Goal: Task Accomplishment & Management: Use online tool/utility

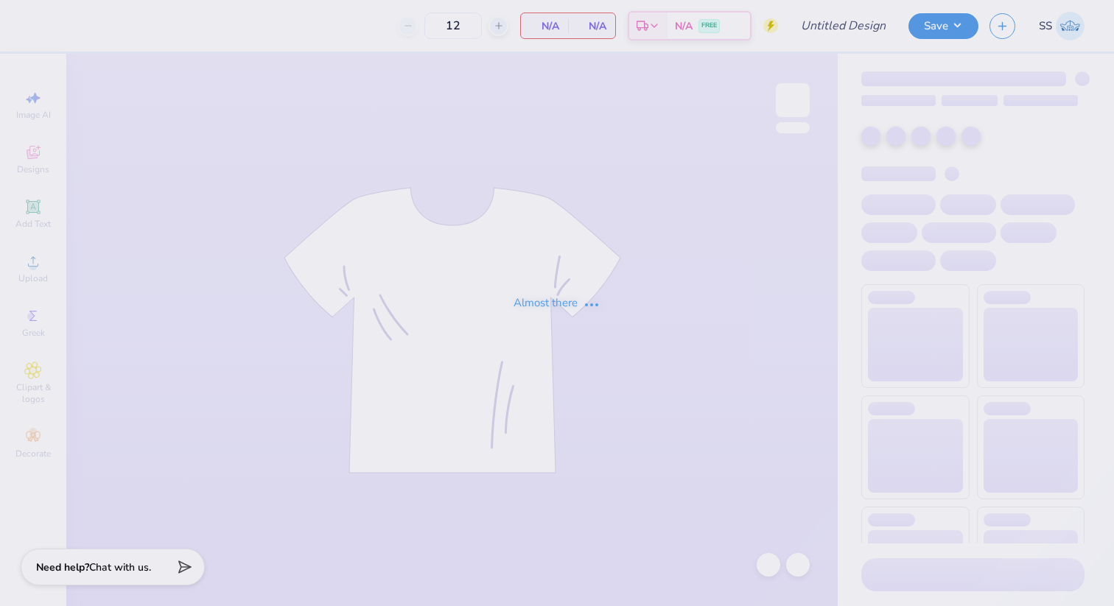
type input "NAU DPHIE Parents Weekend"
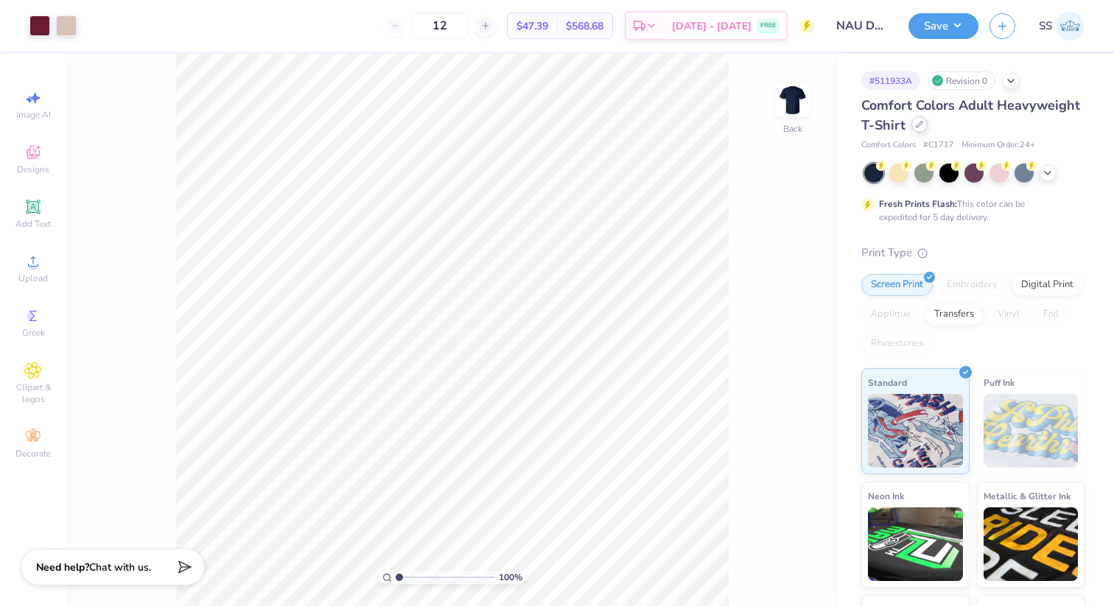
click at [916, 126] on icon at bounding box center [919, 124] width 7 height 7
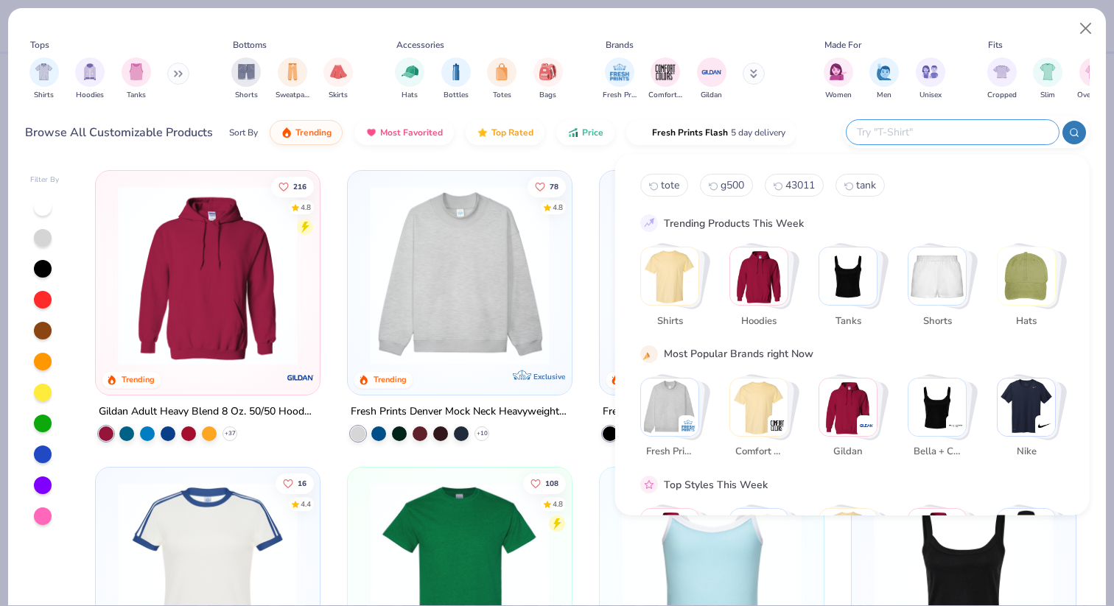
click at [952, 130] on input "text" at bounding box center [951, 132] width 193 height 17
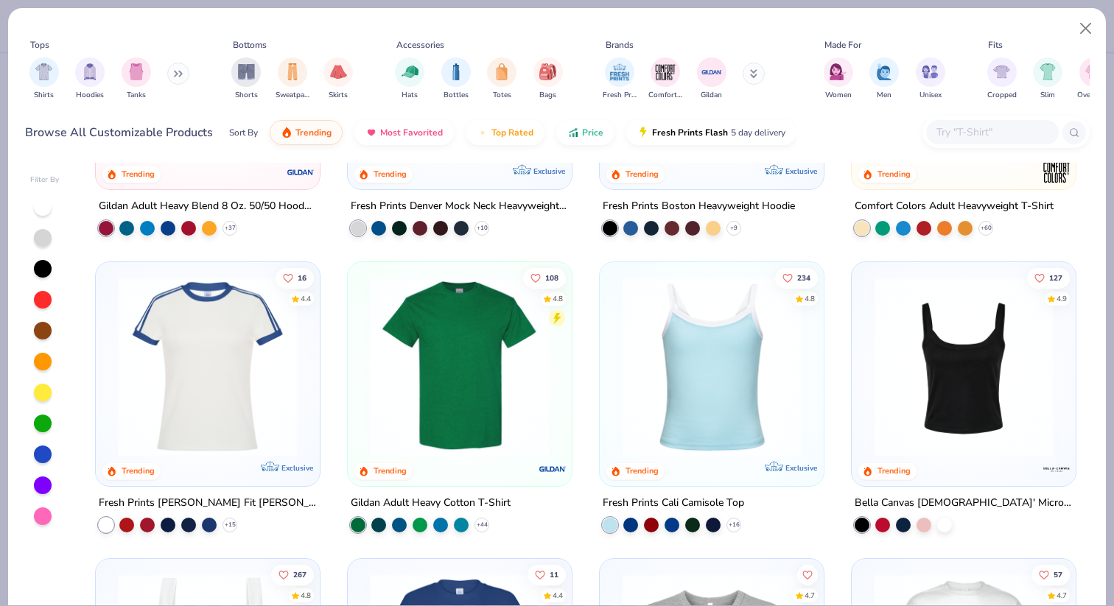
scroll to position [206, 0]
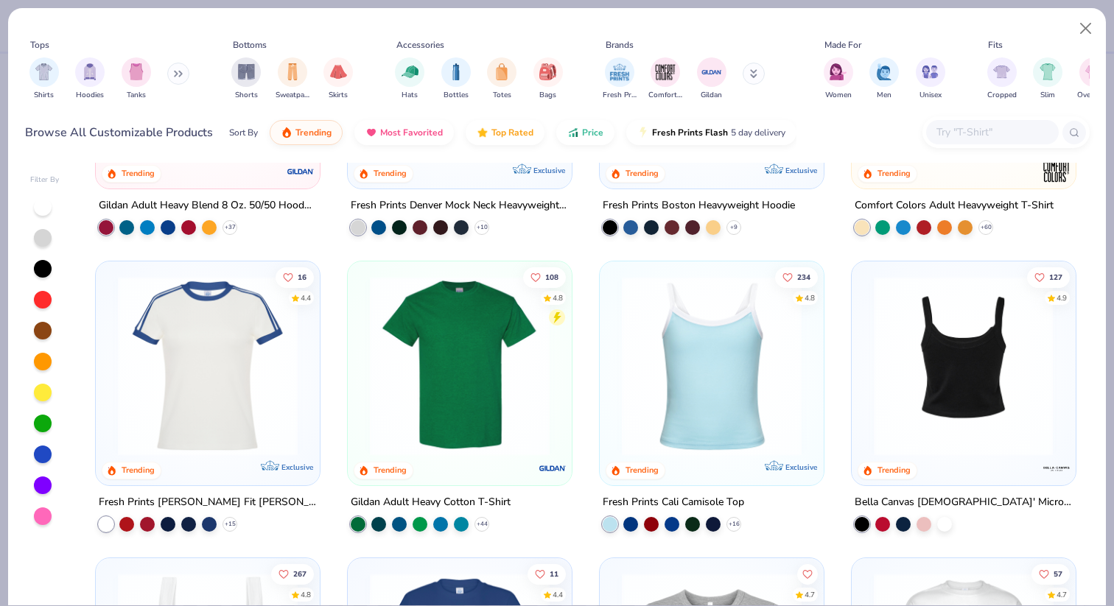
click at [990, 368] on img at bounding box center [963, 366] width 194 height 180
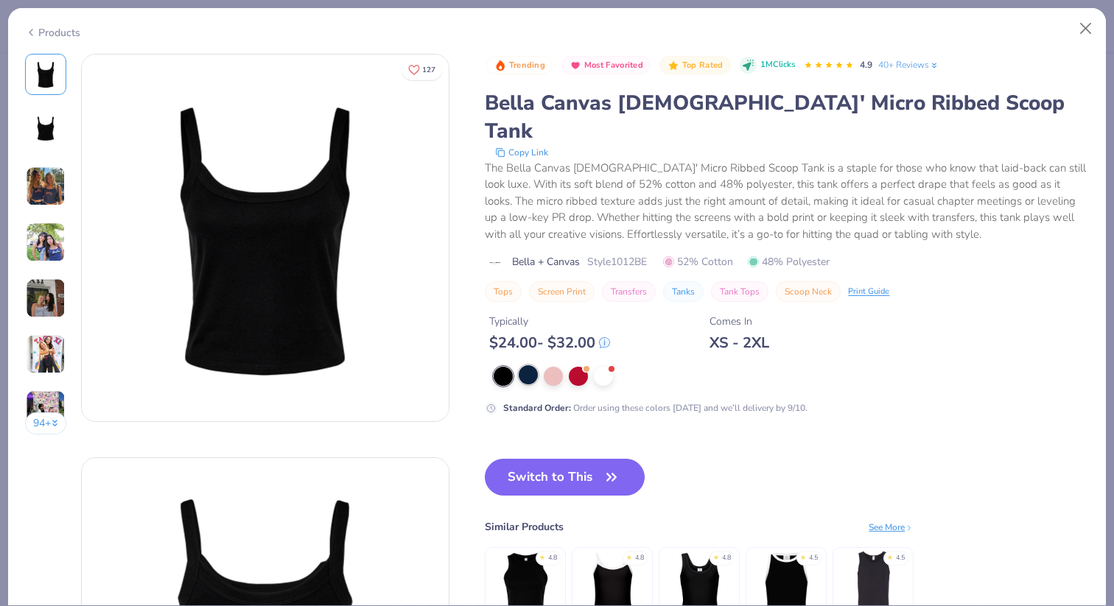
click at [526, 365] on div at bounding box center [528, 374] width 19 height 19
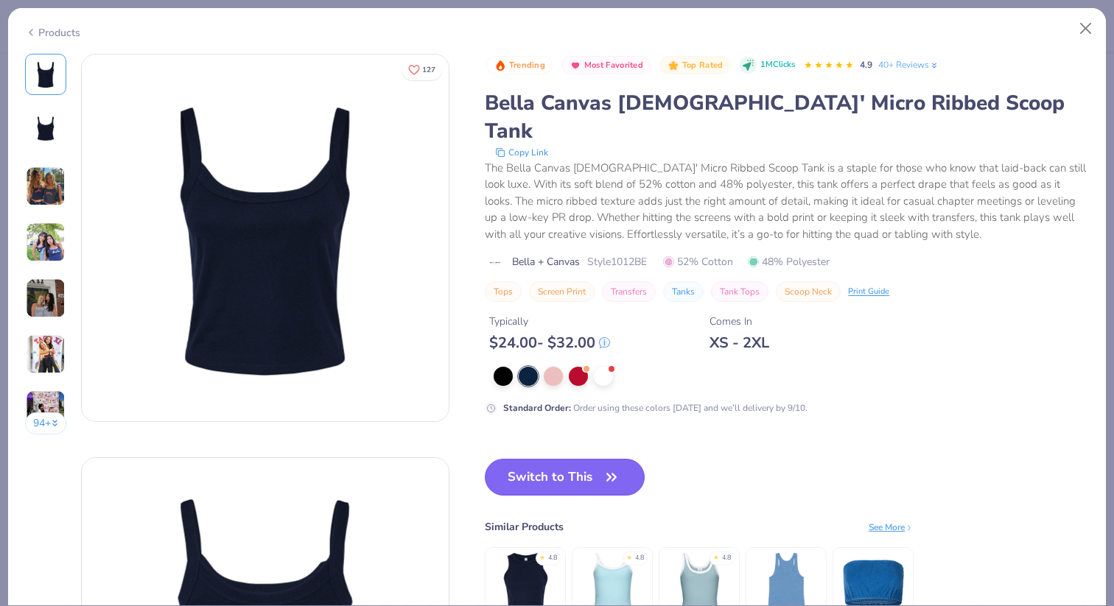
click at [559, 459] on button "Switch to This" at bounding box center [565, 477] width 160 height 37
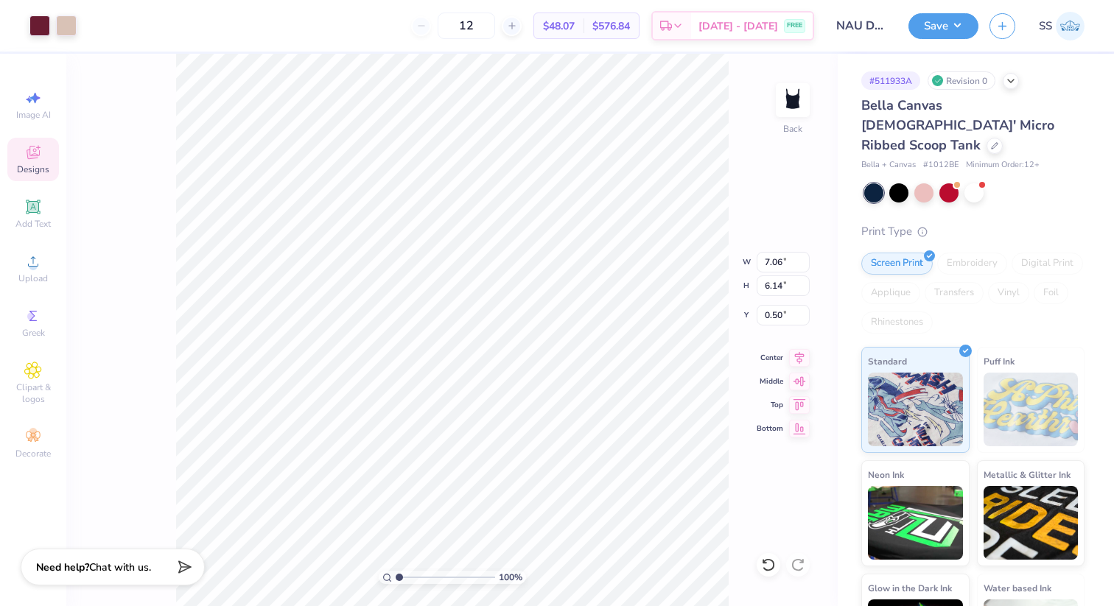
type input "7.06"
type input "6.14"
type input "2.00"
click at [957, 22] on button "Save" at bounding box center [943, 24] width 70 height 26
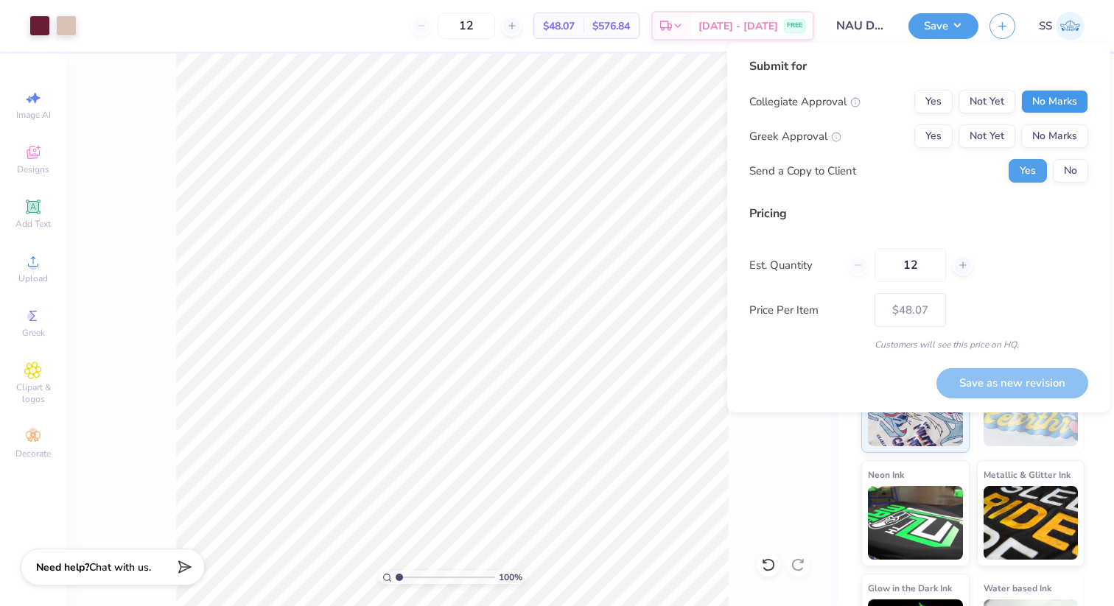
click at [1046, 94] on button "No Marks" at bounding box center [1054, 102] width 67 height 24
click at [984, 93] on button "Not Yet" at bounding box center [986, 102] width 57 height 24
click at [985, 128] on button "Not Yet" at bounding box center [986, 136] width 57 height 24
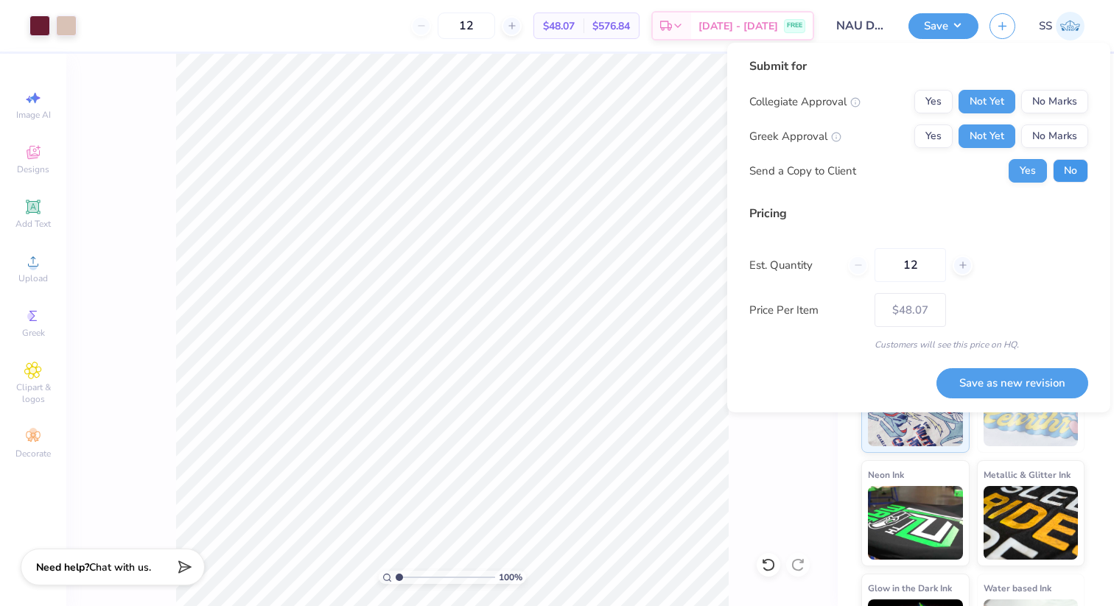
click at [1060, 169] on button "No" at bounding box center [1070, 171] width 35 height 24
click at [975, 398] on div "Submit for Collegiate Approval Yes Not Yet No Marks Greek Approval Yes Not Yet …" at bounding box center [918, 228] width 383 height 370
click at [972, 387] on button "Save as new revision" at bounding box center [1012, 383] width 152 height 30
type input "$48.07"
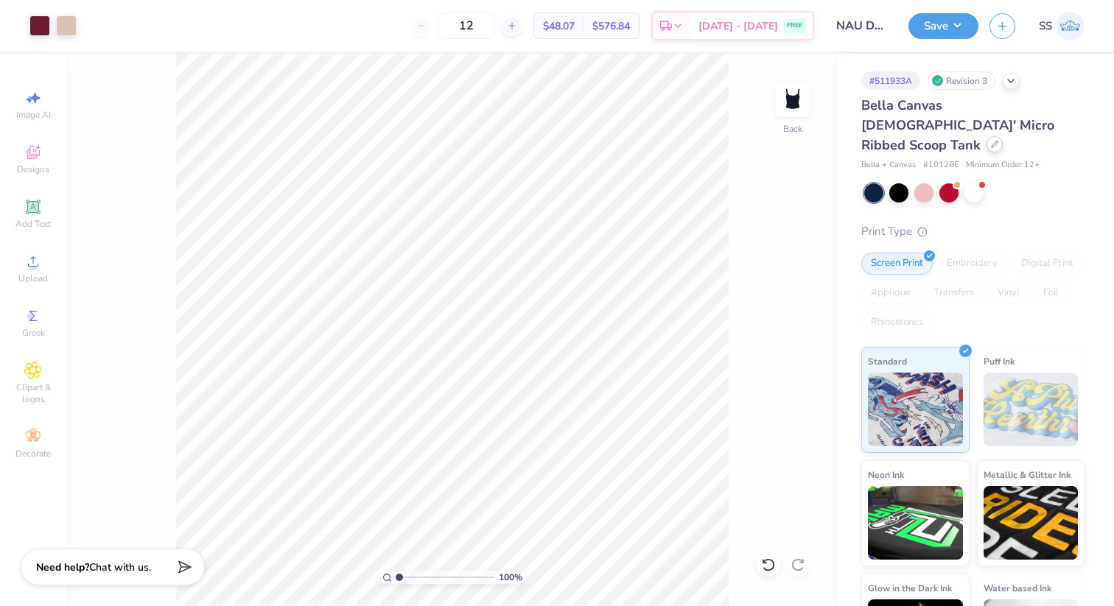
click at [986, 136] on div at bounding box center [994, 144] width 16 height 16
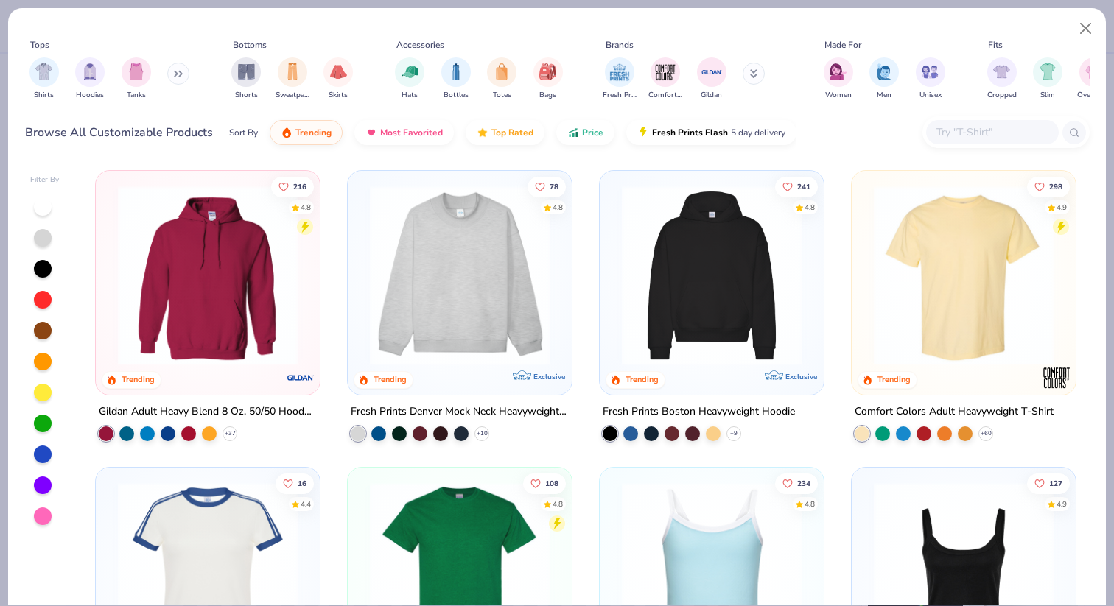
click at [961, 129] on input "text" at bounding box center [991, 132] width 113 height 17
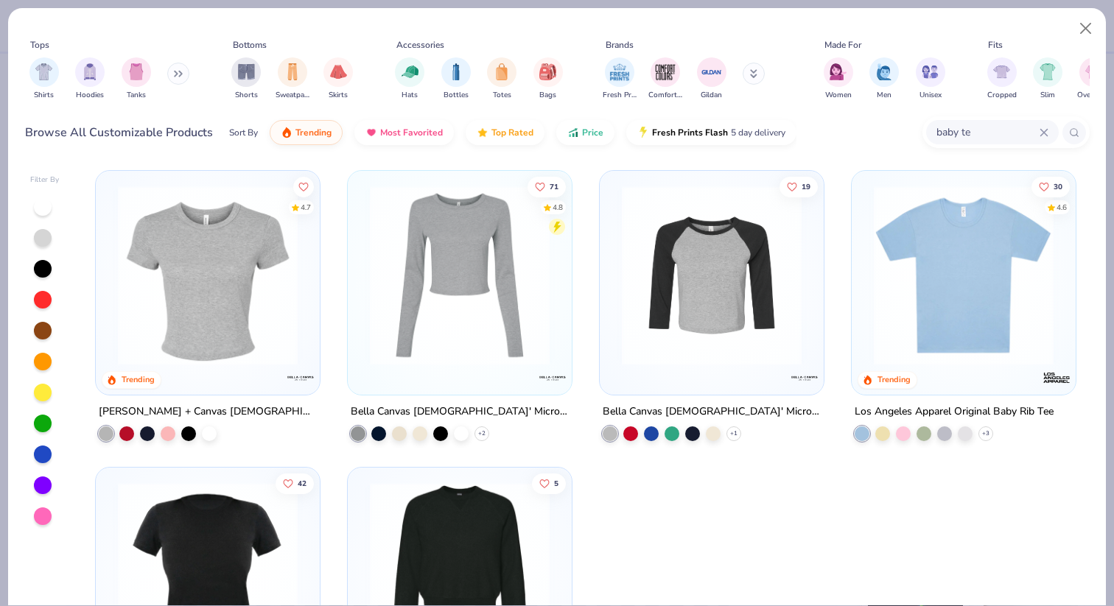
click at [992, 127] on input "baby te" at bounding box center [987, 132] width 105 height 17
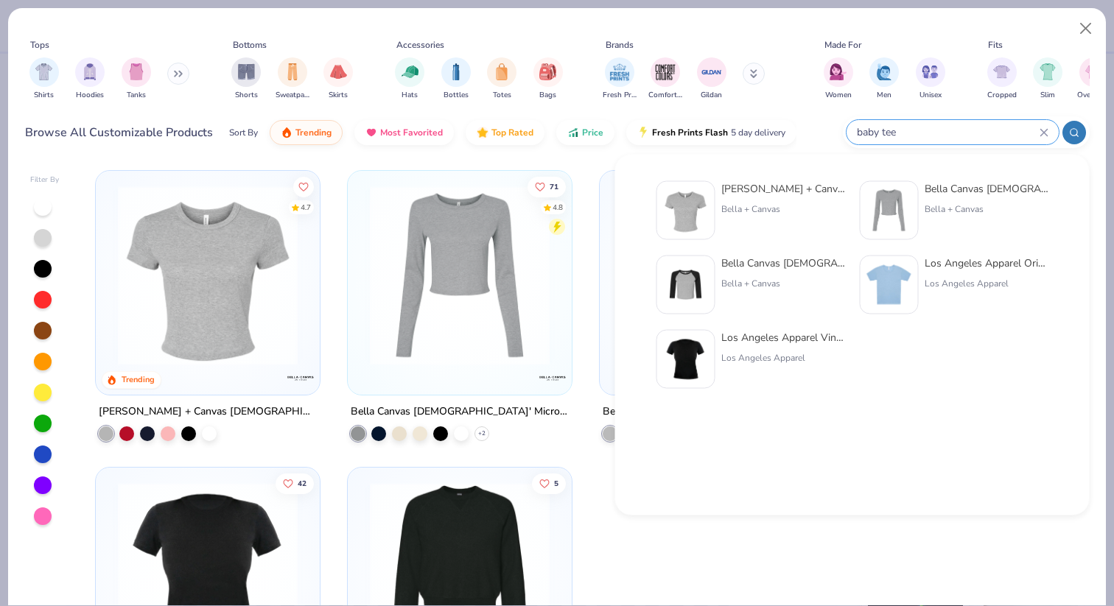
type input "baby tee"
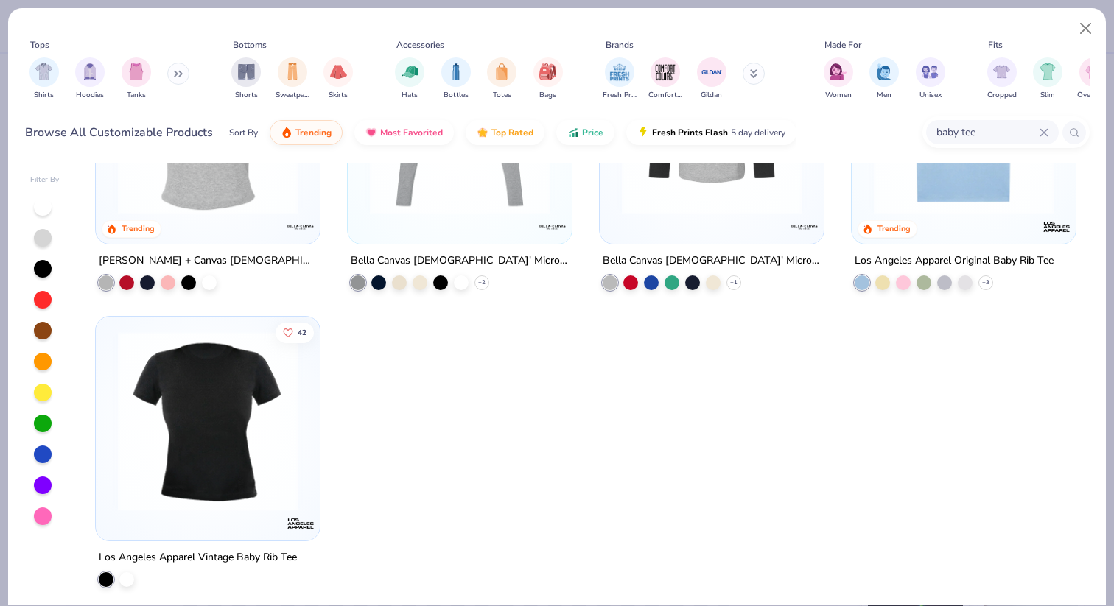
scroll to position [157, 0]
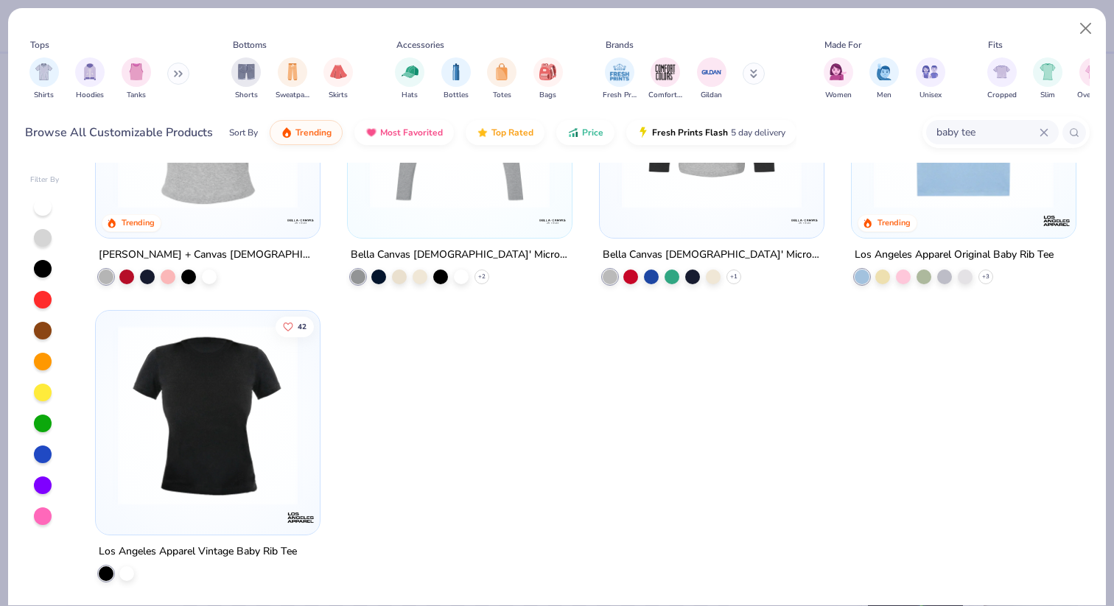
click at [236, 441] on img at bounding box center [207, 416] width 194 height 180
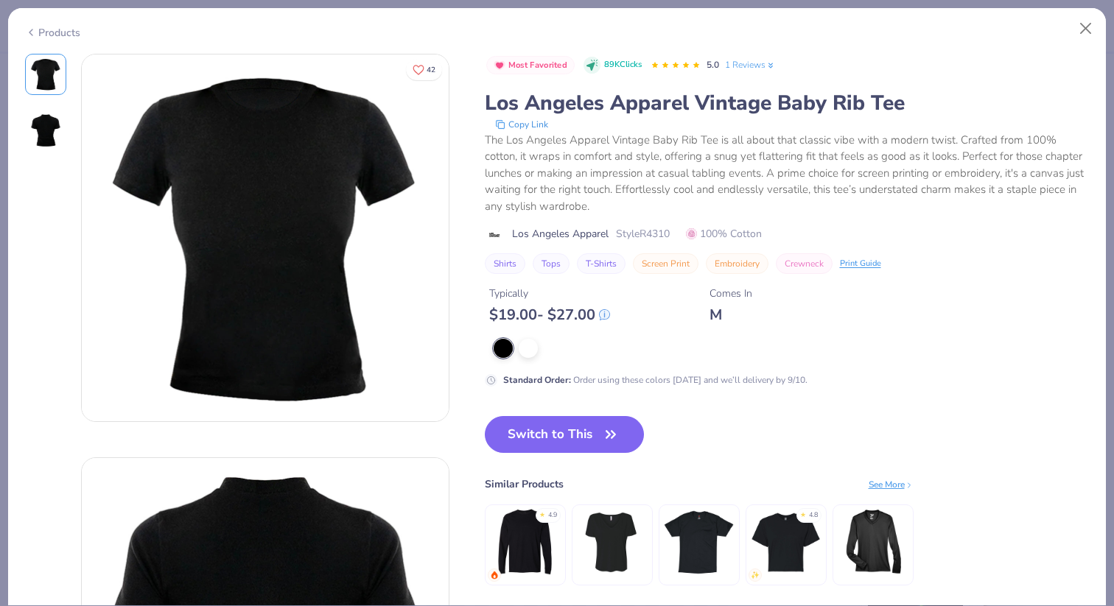
click at [1091, 13] on div "Products" at bounding box center [557, 27] width 1098 height 38
click at [1091, 18] on button "Close" at bounding box center [1086, 29] width 28 height 28
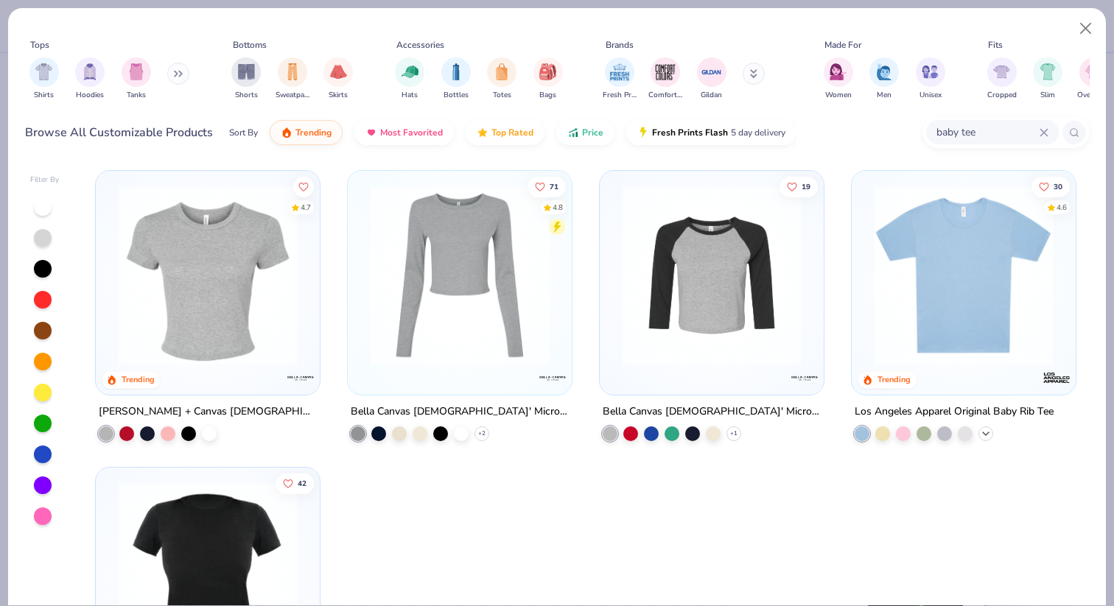
click at [986, 432] on icon at bounding box center [986, 434] width 12 height 12
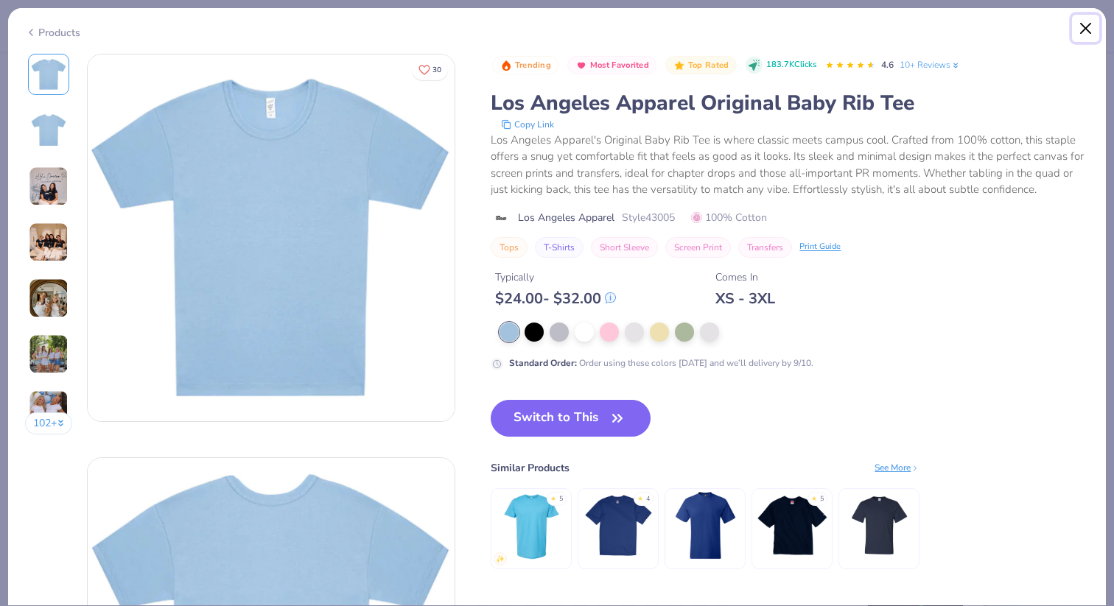
click at [1076, 27] on button "Close" at bounding box center [1086, 29] width 28 height 28
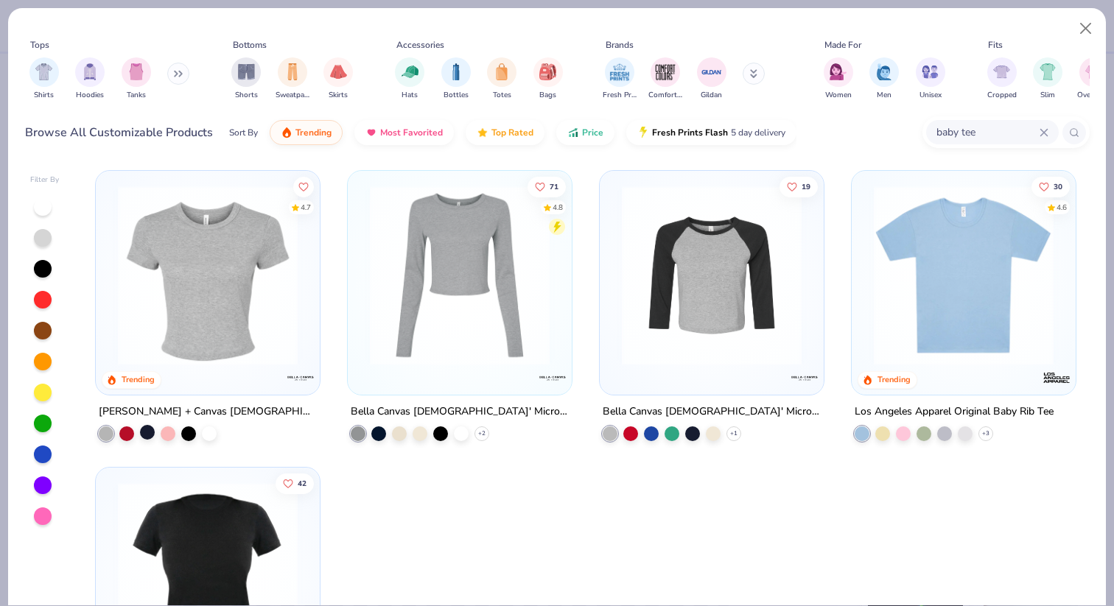
click at [148, 435] on div at bounding box center [147, 432] width 15 height 15
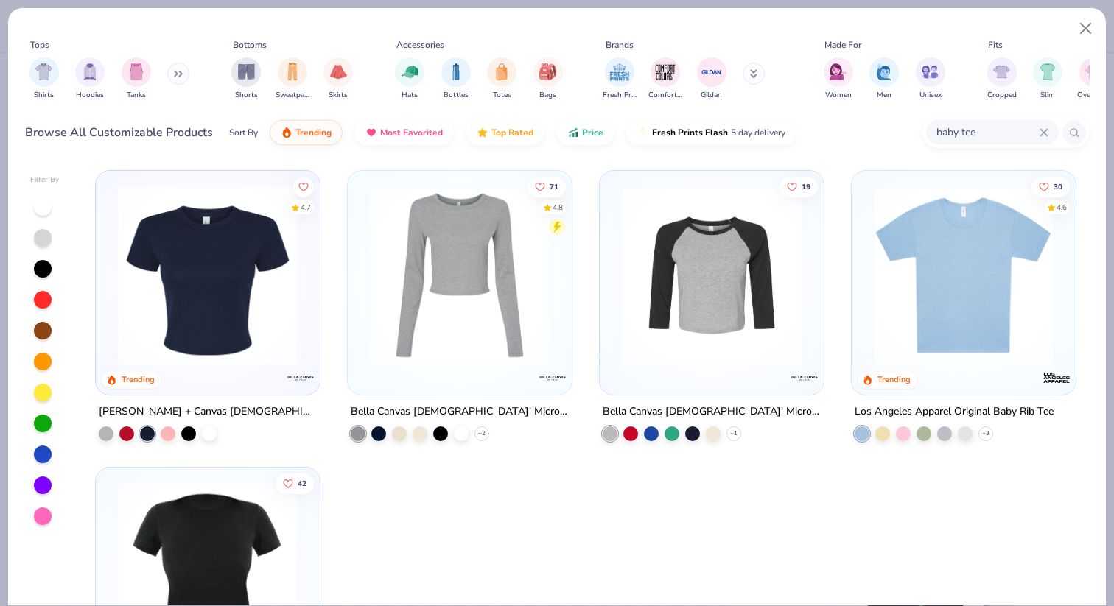
click at [165, 340] on img at bounding box center [207, 276] width 194 height 180
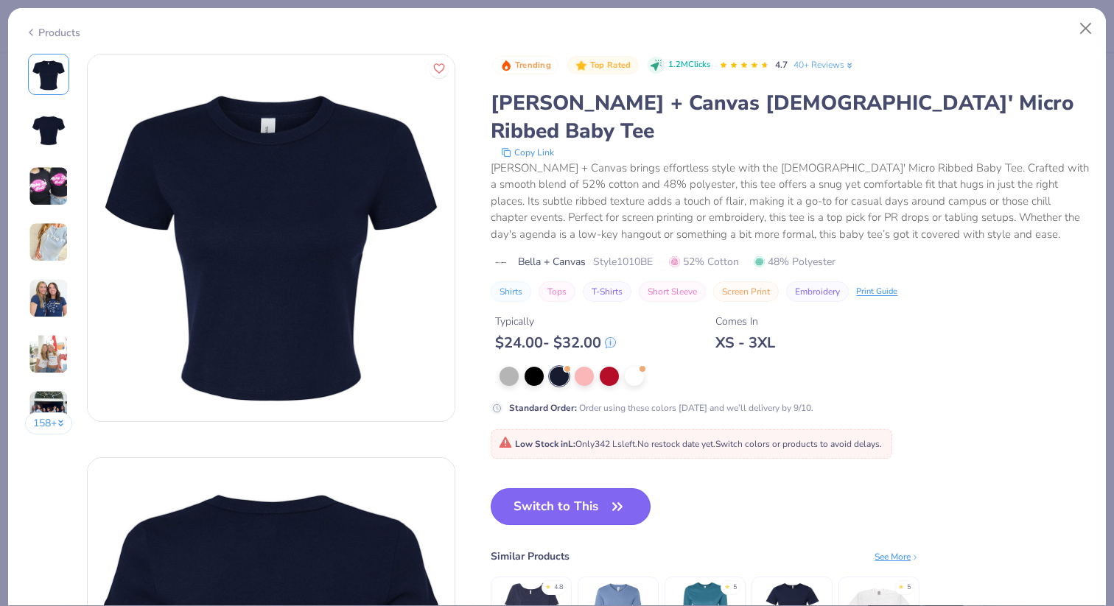
click at [551, 488] on button "Switch to This" at bounding box center [571, 506] width 160 height 37
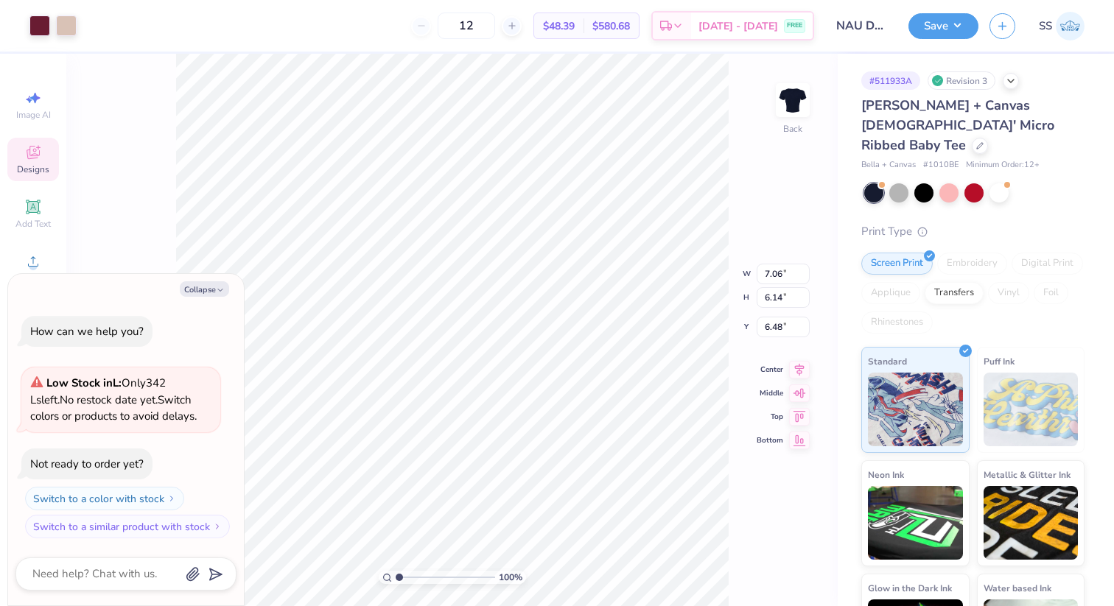
type textarea "x"
type input "3.00"
type textarea "x"
type input "9.48"
type input "8.24"
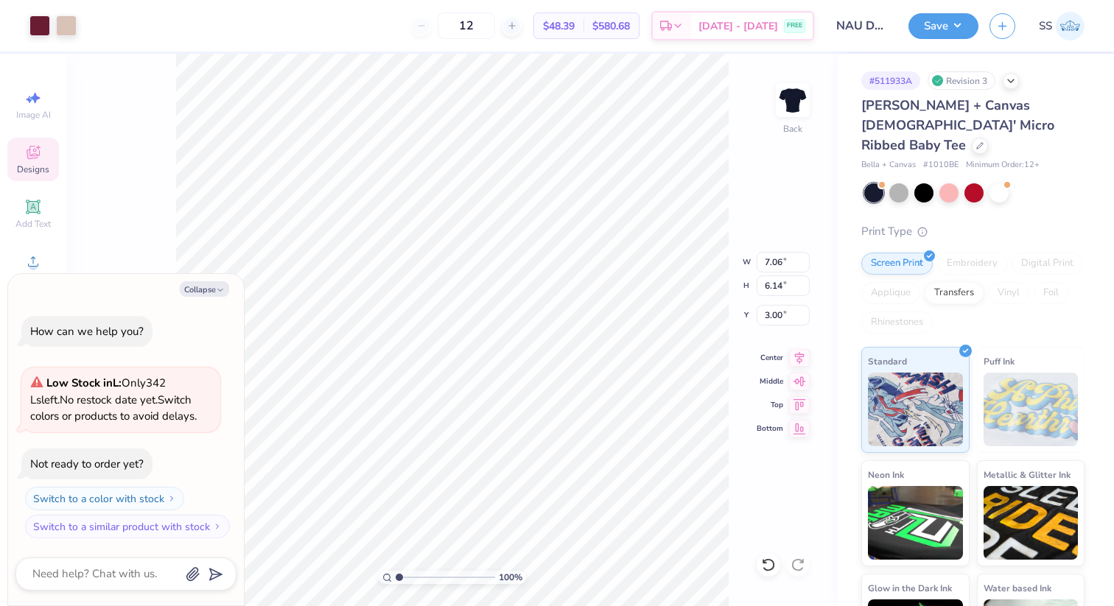
type input "0.90"
type textarea "x"
type input "3.00"
click at [211, 291] on button "Collapse" at bounding box center [204, 288] width 49 height 15
type textarea "x"
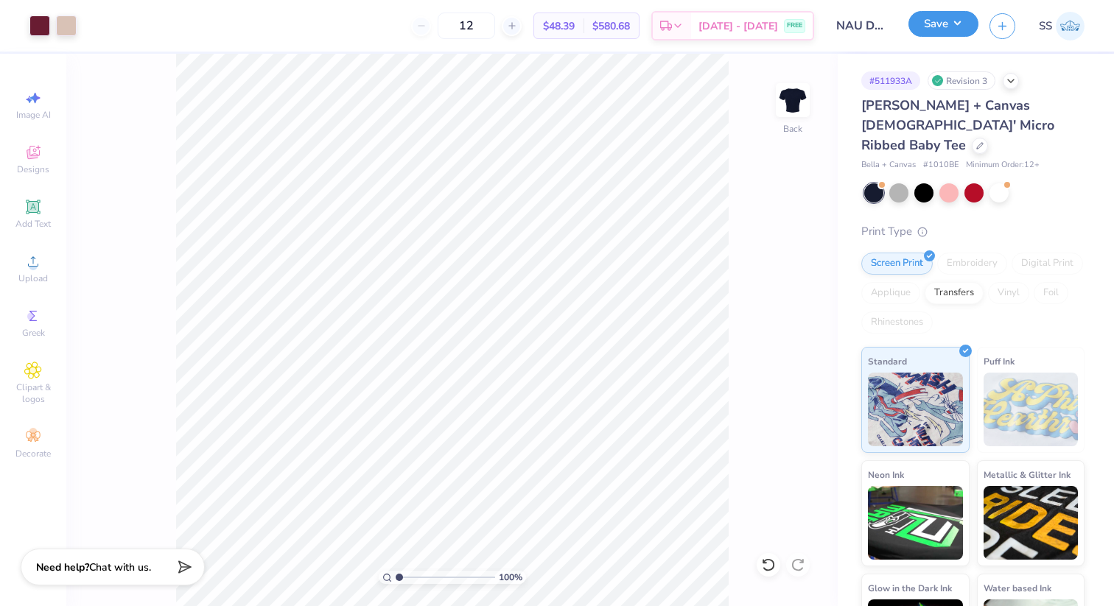
click at [964, 24] on button "Save" at bounding box center [943, 24] width 70 height 26
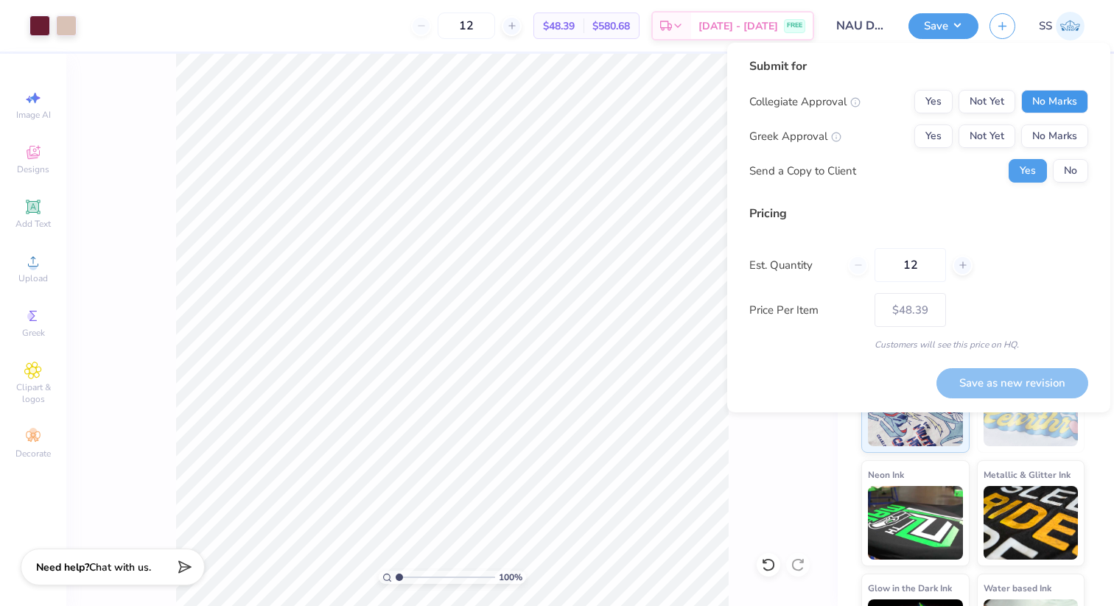
click at [1056, 109] on button "No Marks" at bounding box center [1054, 102] width 67 height 24
click at [990, 96] on button "Not Yet" at bounding box center [986, 102] width 57 height 24
click at [990, 126] on button "Not Yet" at bounding box center [986, 136] width 57 height 24
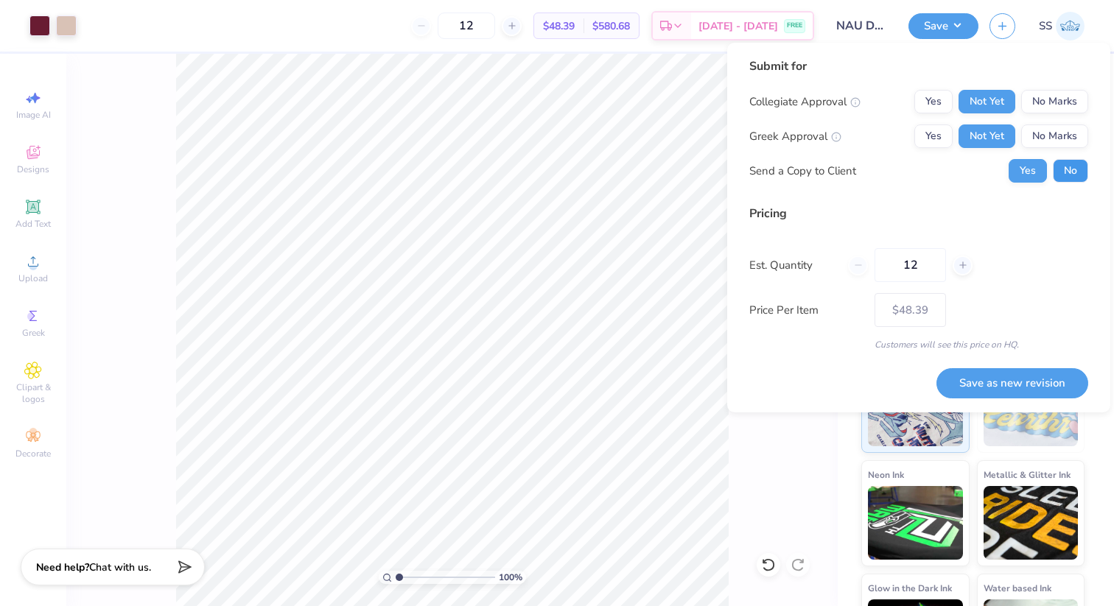
click at [1068, 162] on button "No" at bounding box center [1070, 171] width 35 height 24
click at [986, 382] on button "Save as new revision" at bounding box center [1012, 383] width 152 height 30
type input "$48.39"
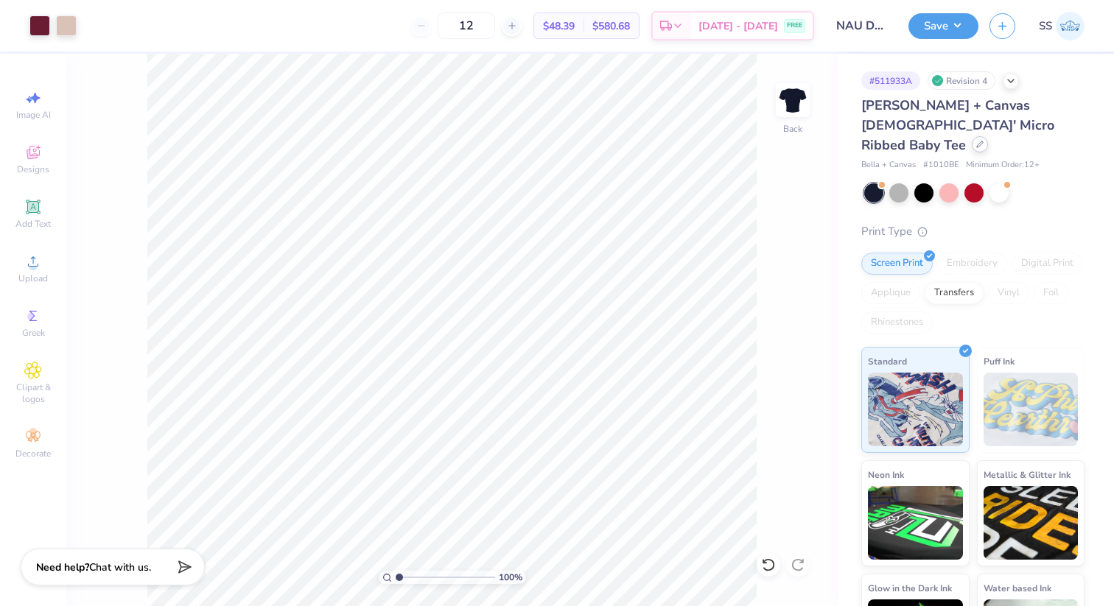
click at [972, 136] on div at bounding box center [980, 144] width 16 height 16
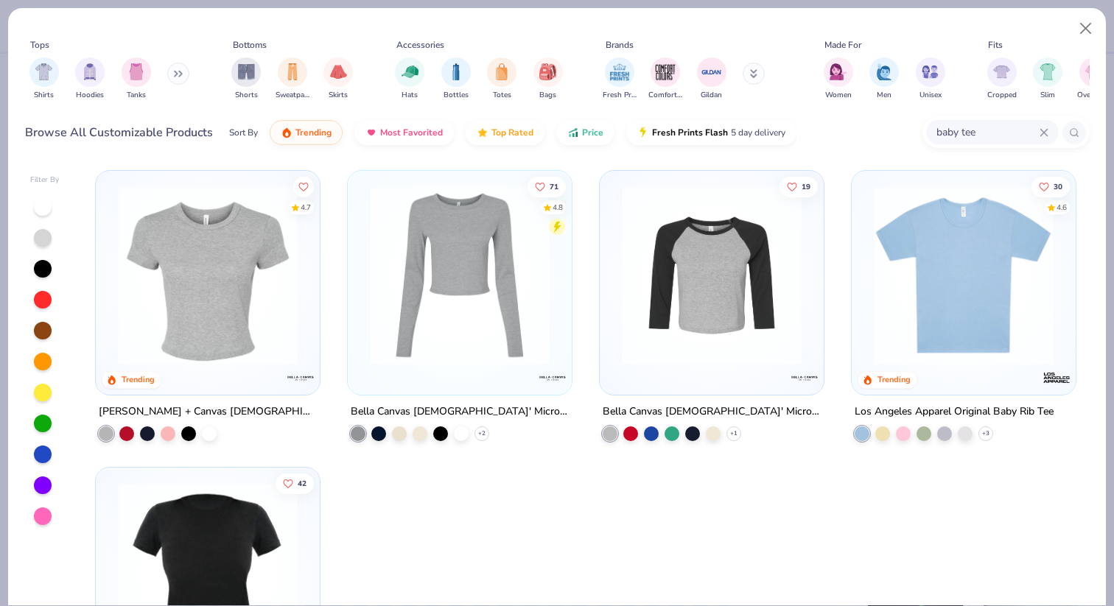
click at [973, 136] on input "baby tee" at bounding box center [987, 132] width 105 height 17
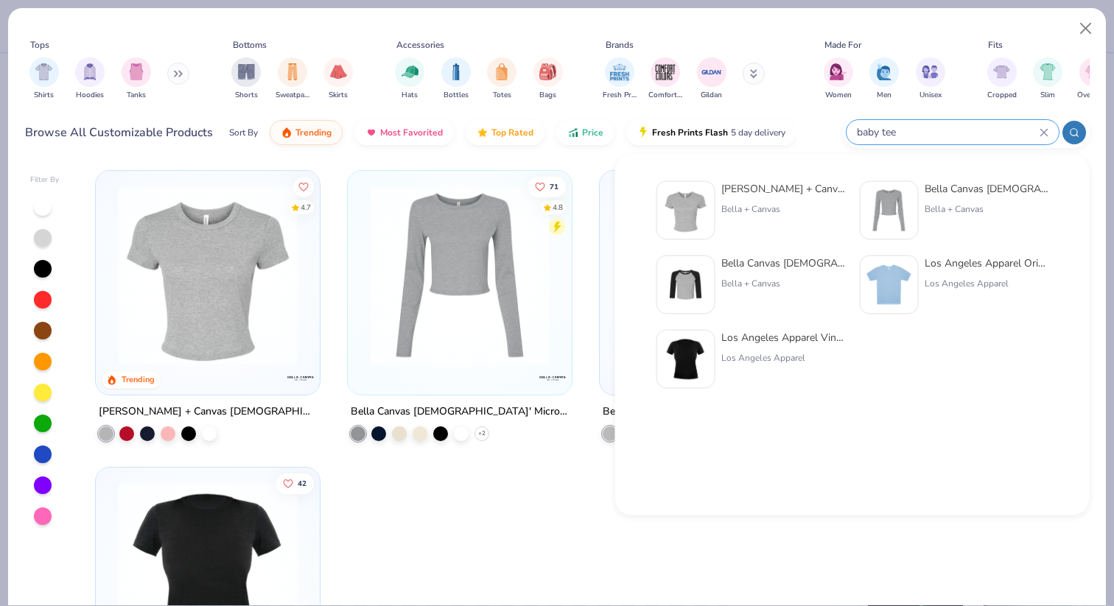
click at [973, 136] on input "baby tee" at bounding box center [947, 132] width 184 height 17
click at [881, 133] on input "baby tee" at bounding box center [947, 132] width 184 height 17
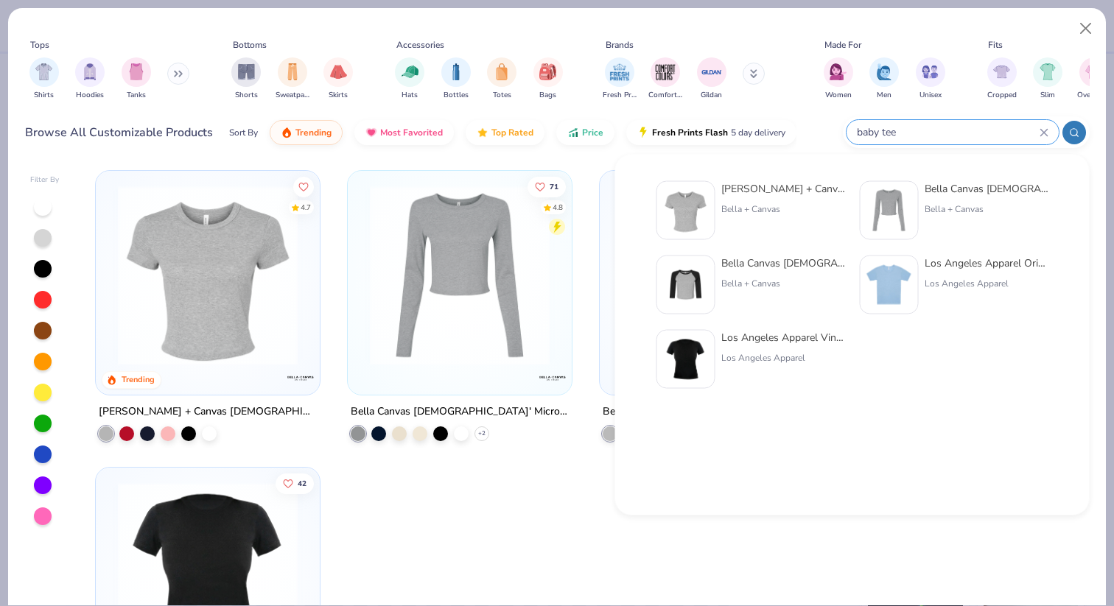
click at [1040, 128] on icon at bounding box center [1043, 132] width 9 height 9
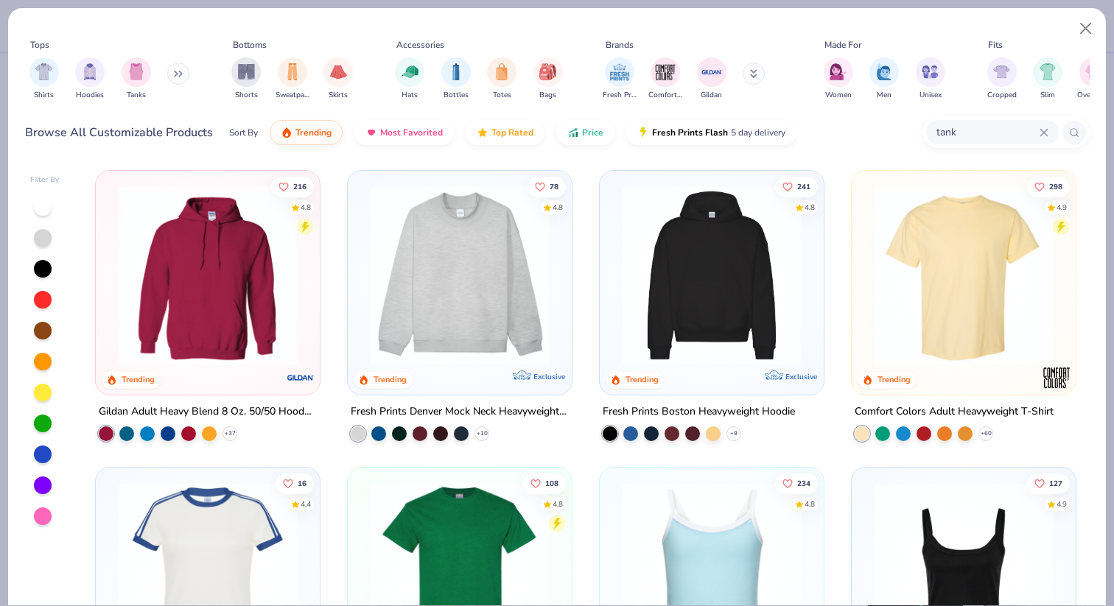
type input "tank"
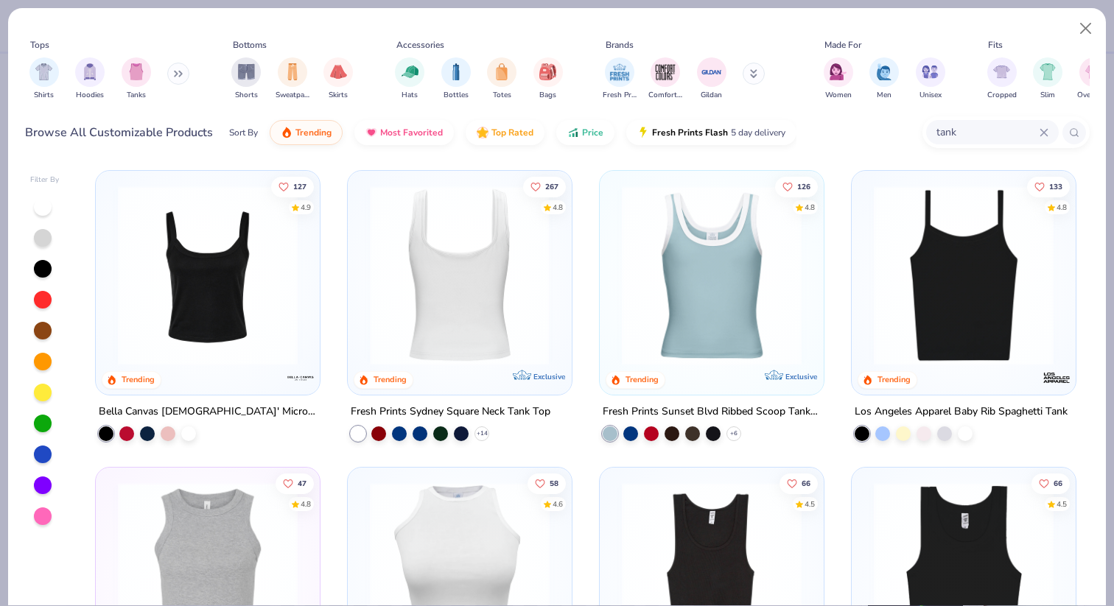
click at [534, 334] on img at bounding box center [459, 276] width 194 height 180
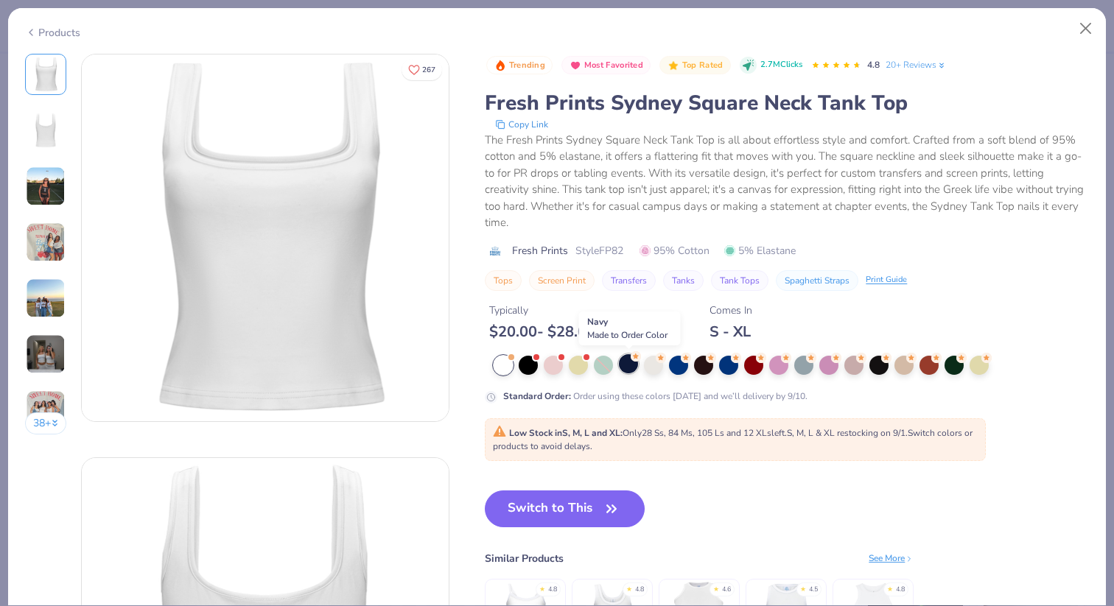
click at [633, 371] on div at bounding box center [628, 363] width 19 height 19
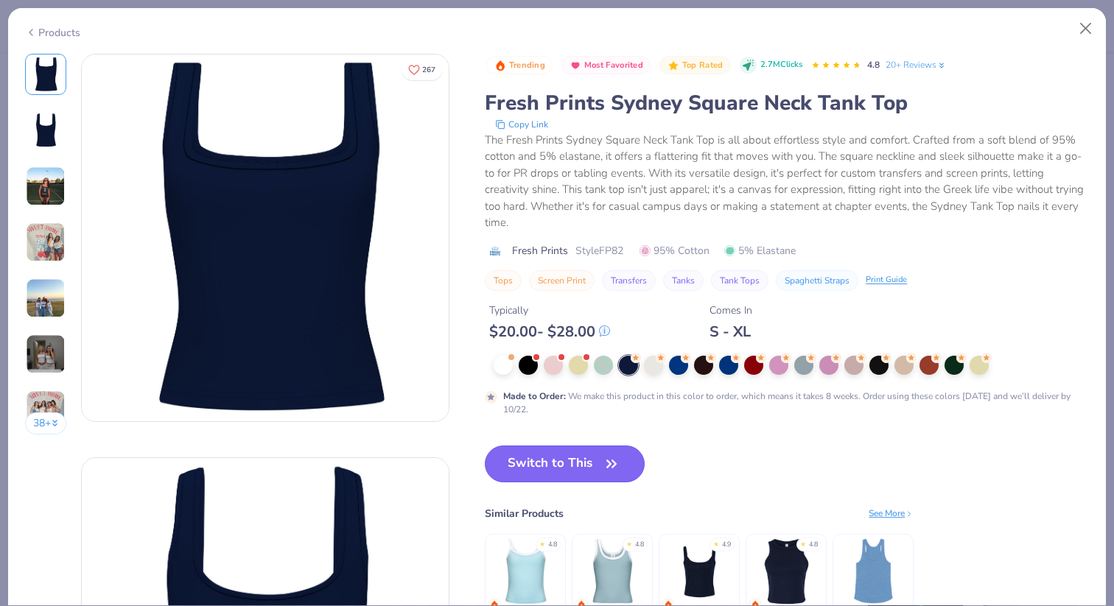
click at [567, 457] on button "Switch to This" at bounding box center [565, 464] width 160 height 37
type textarea "x"
type input "50"
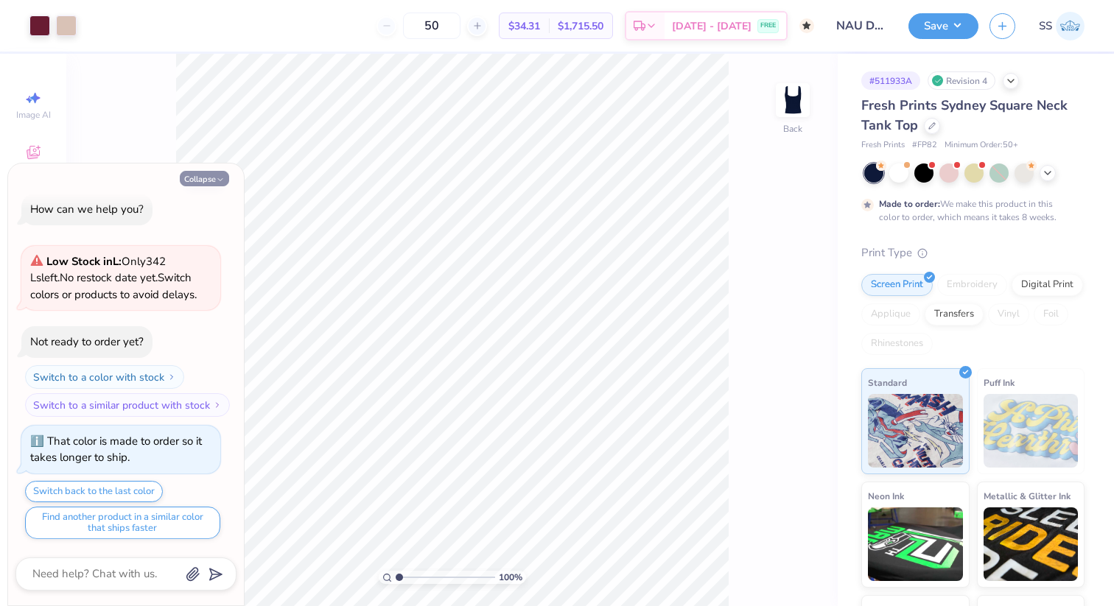
click at [222, 180] on polyline "button" at bounding box center [220, 180] width 4 height 2
type textarea "x"
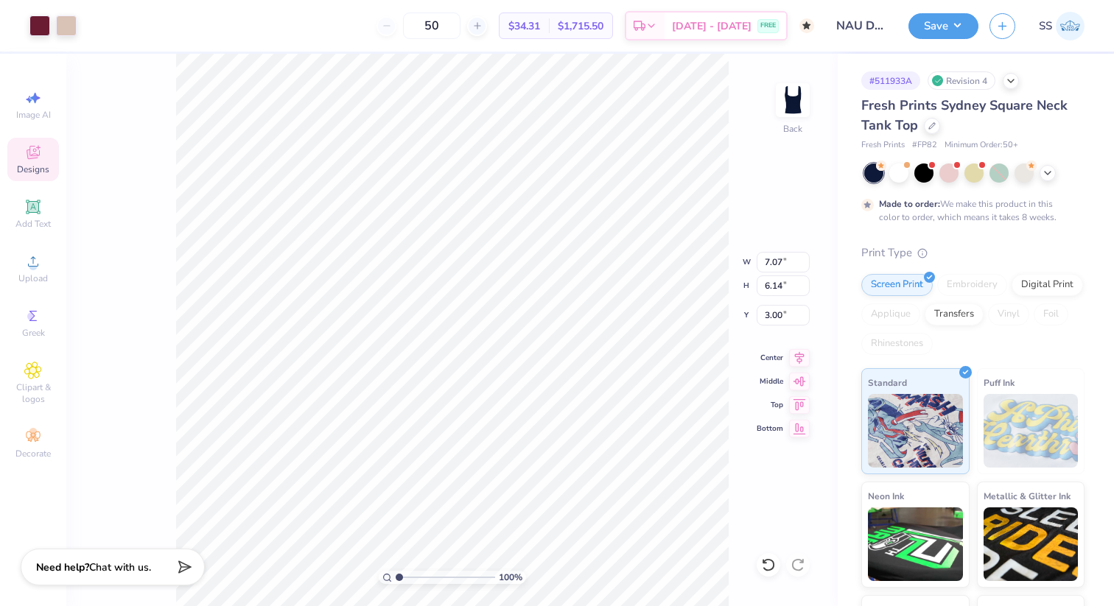
type input "3.00"
click at [83, 567] on strong "Need help?" at bounding box center [62, 565] width 53 height 14
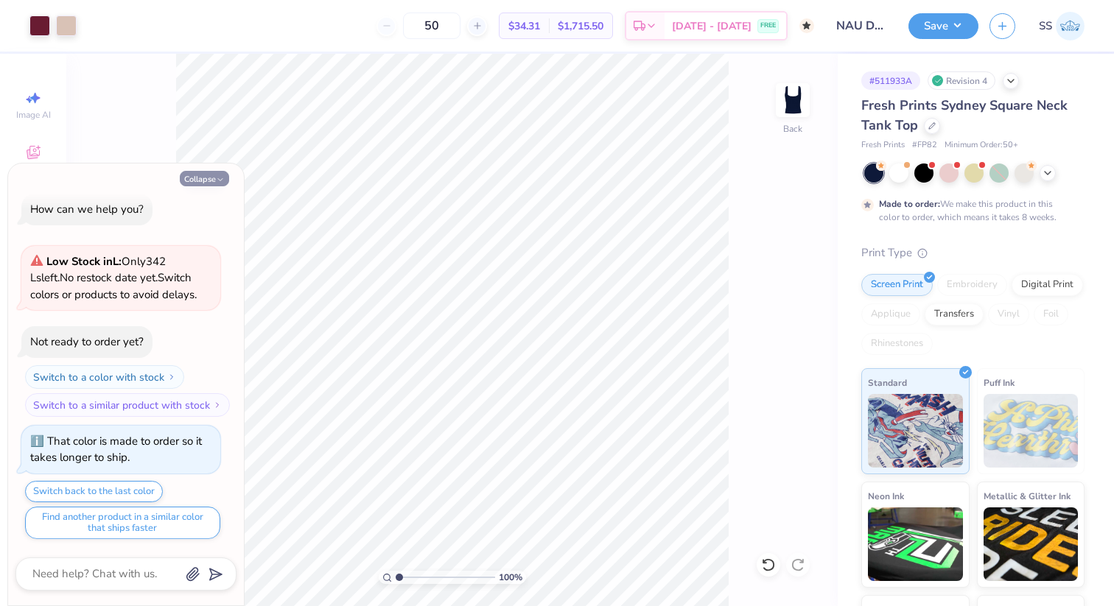
click at [214, 181] on button "Collapse" at bounding box center [204, 178] width 49 height 15
type textarea "x"
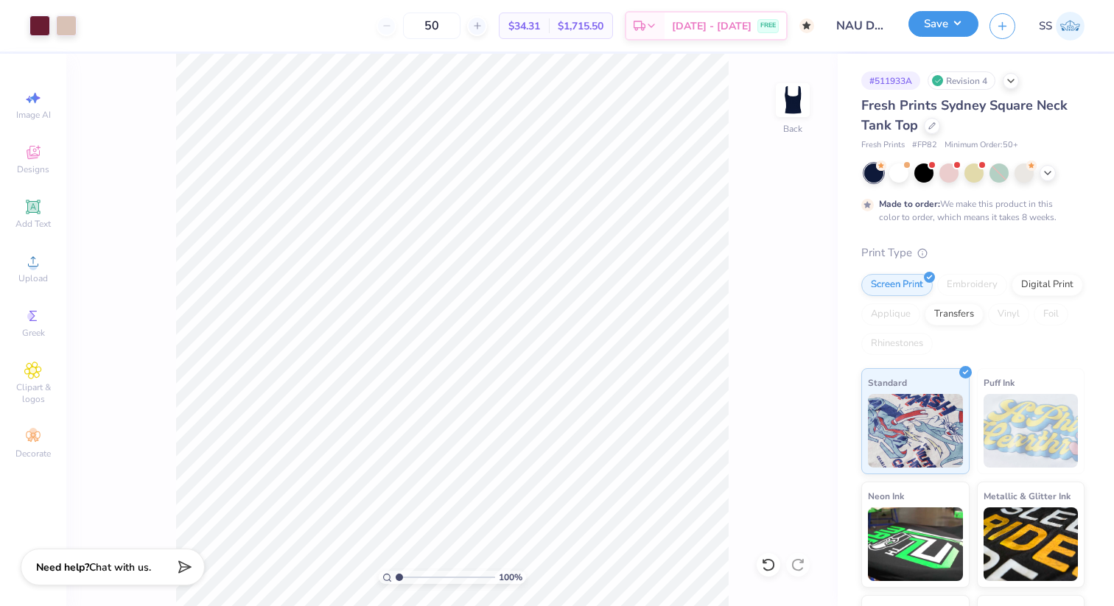
click at [964, 23] on button "Save" at bounding box center [943, 24] width 70 height 26
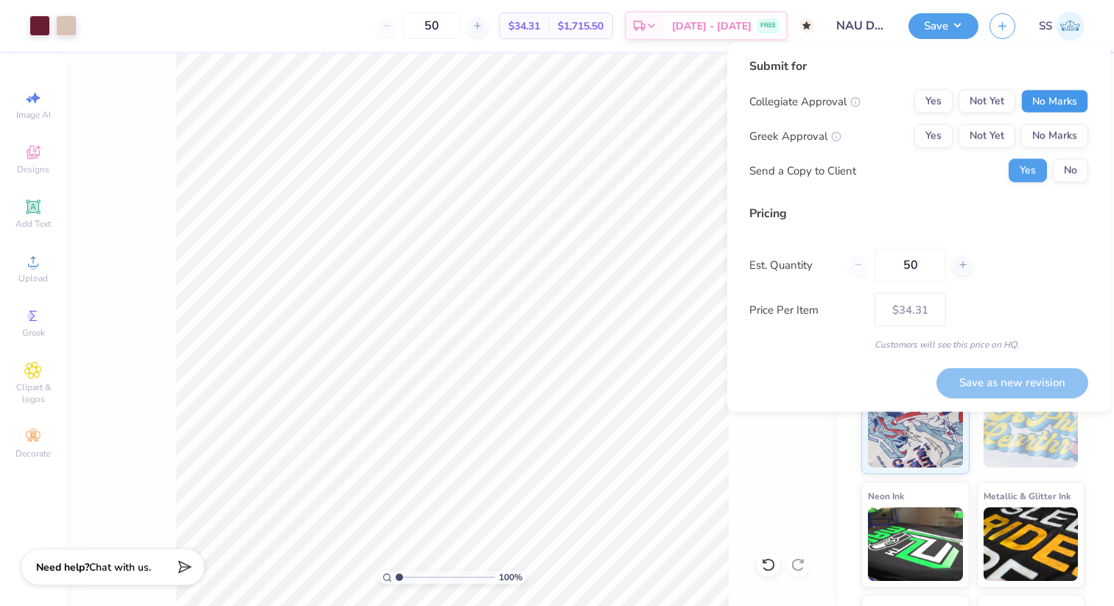
click at [1051, 111] on button "No Marks" at bounding box center [1054, 102] width 67 height 24
click at [1057, 135] on button "No Marks" at bounding box center [1054, 136] width 67 height 24
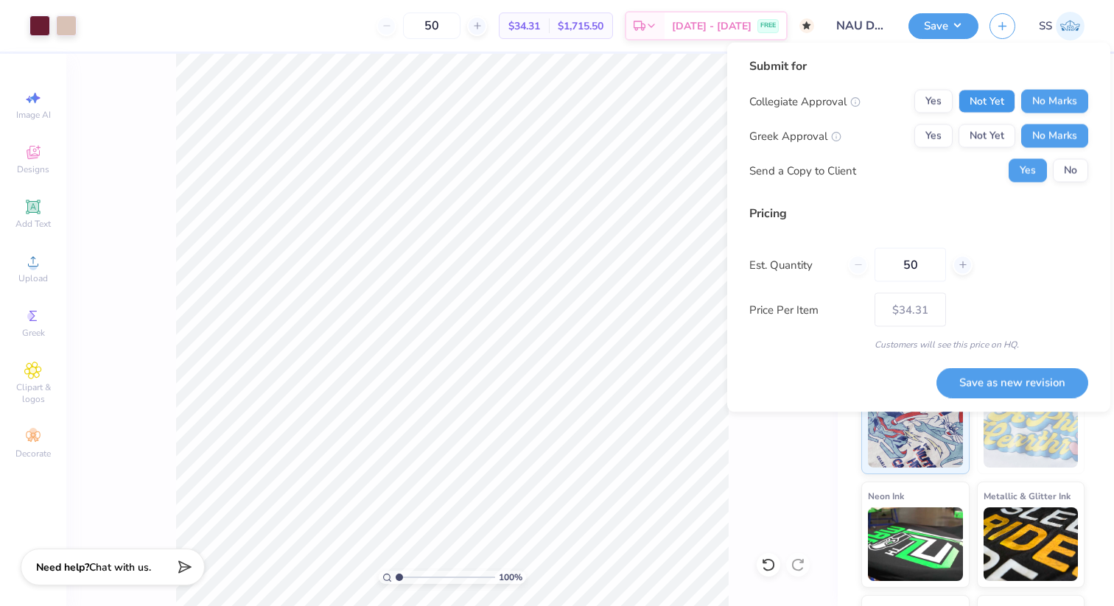
click at [1006, 99] on button "Not Yet" at bounding box center [986, 102] width 57 height 24
click at [1006, 127] on button "Not Yet" at bounding box center [986, 136] width 57 height 24
click at [1067, 174] on button "No" at bounding box center [1070, 171] width 35 height 24
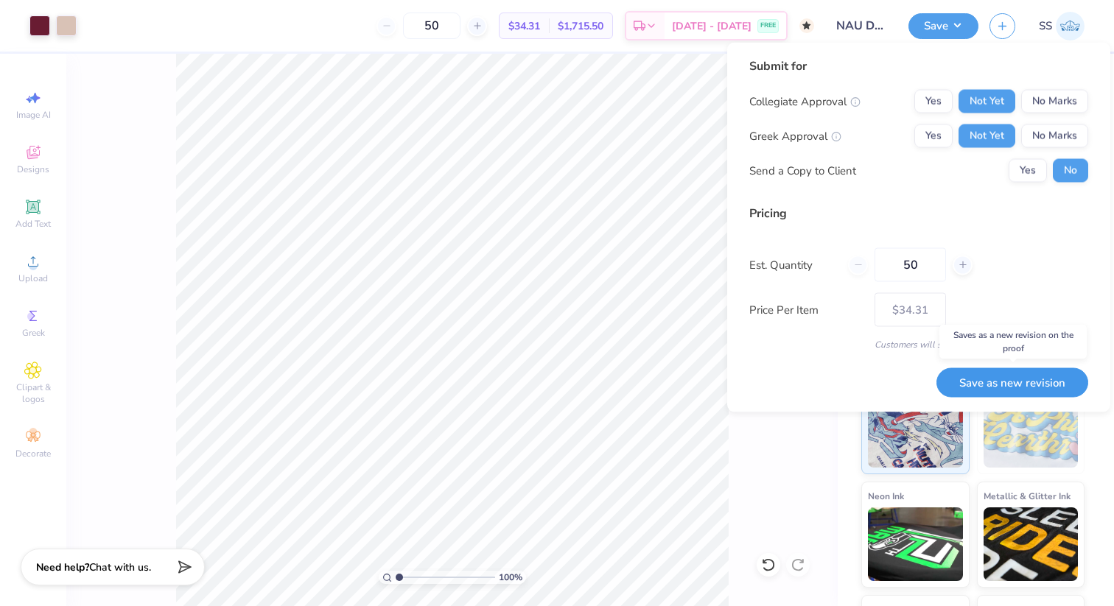
click at [983, 379] on button "Save as new revision" at bounding box center [1012, 383] width 152 height 30
type input "$34.31"
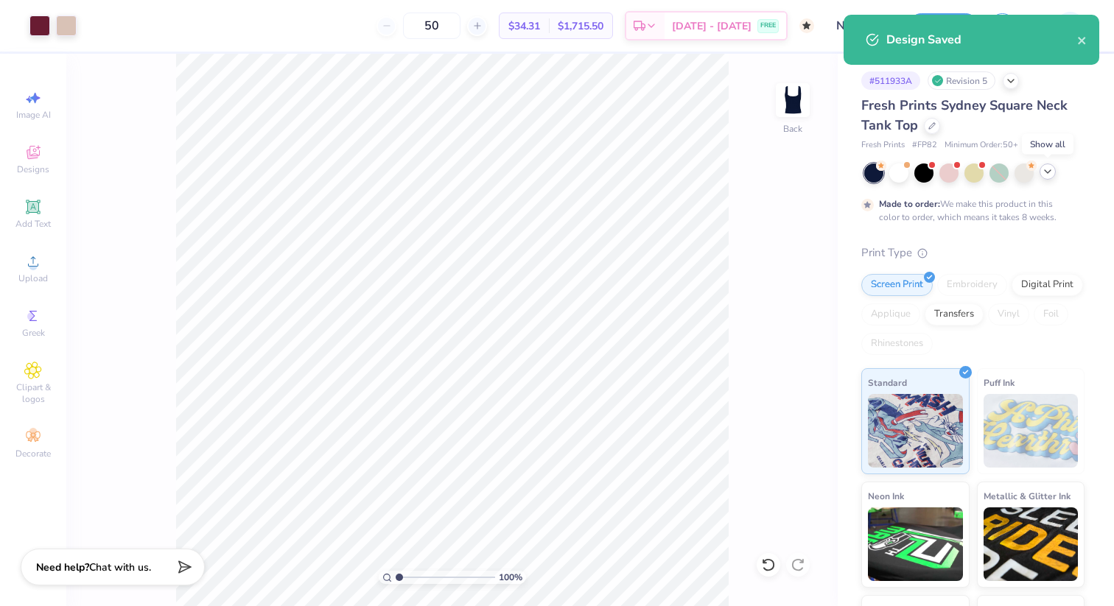
click at [1050, 166] on icon at bounding box center [1048, 172] width 12 height 12
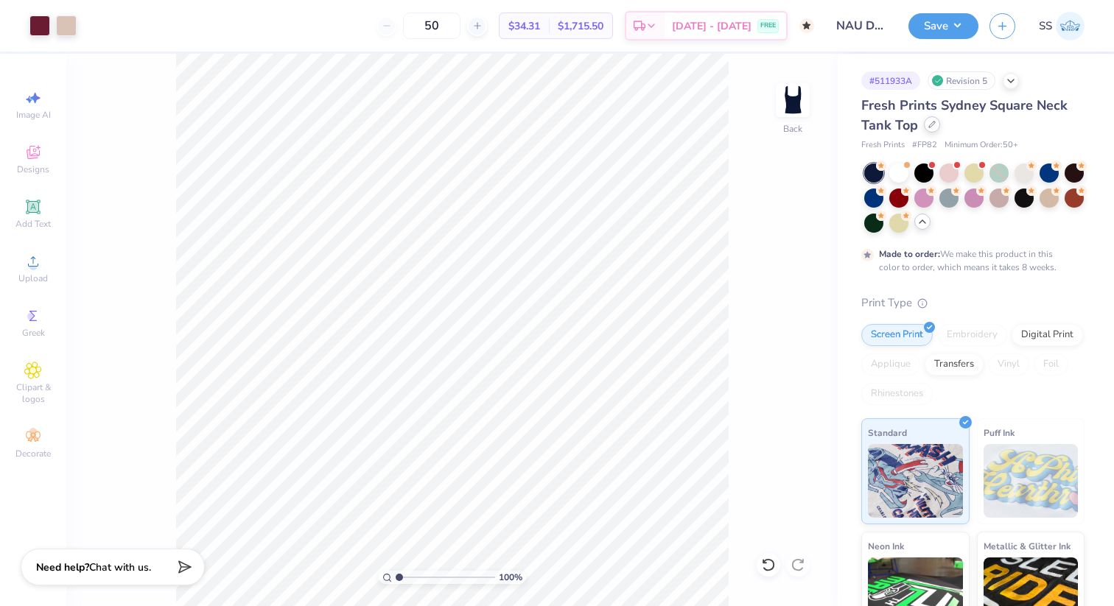
click at [934, 123] on div at bounding box center [932, 124] width 16 height 16
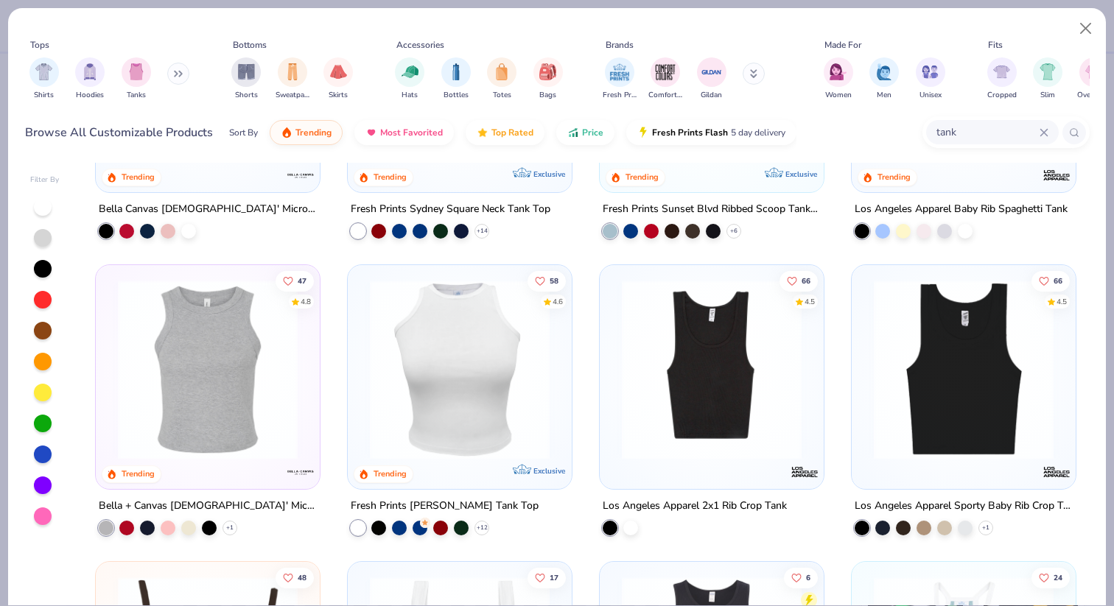
scroll to position [230, 0]
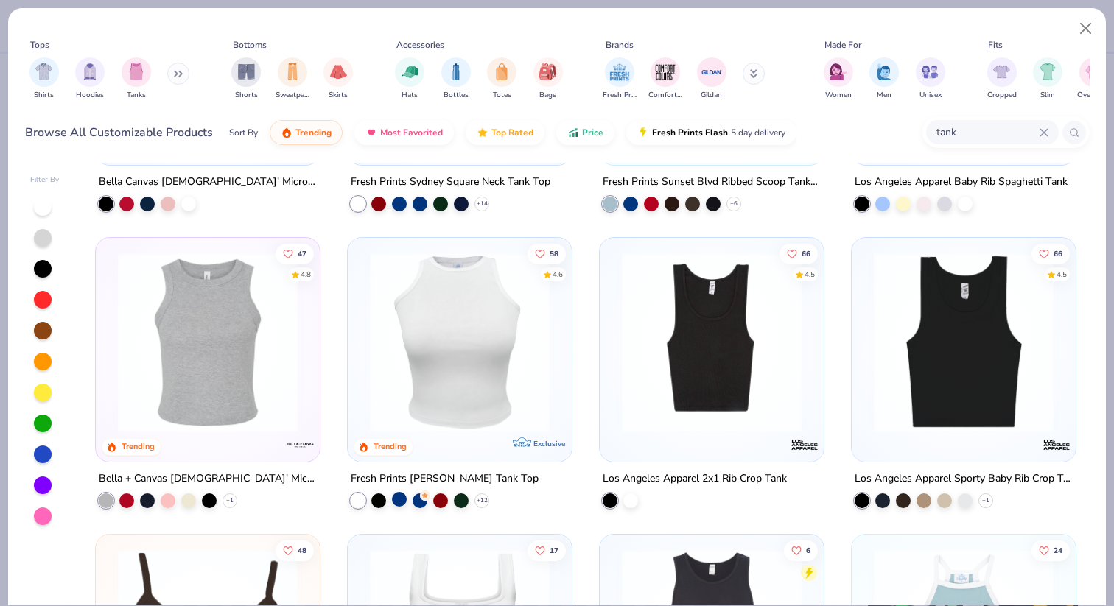
click at [401, 495] on div at bounding box center [399, 498] width 15 height 15
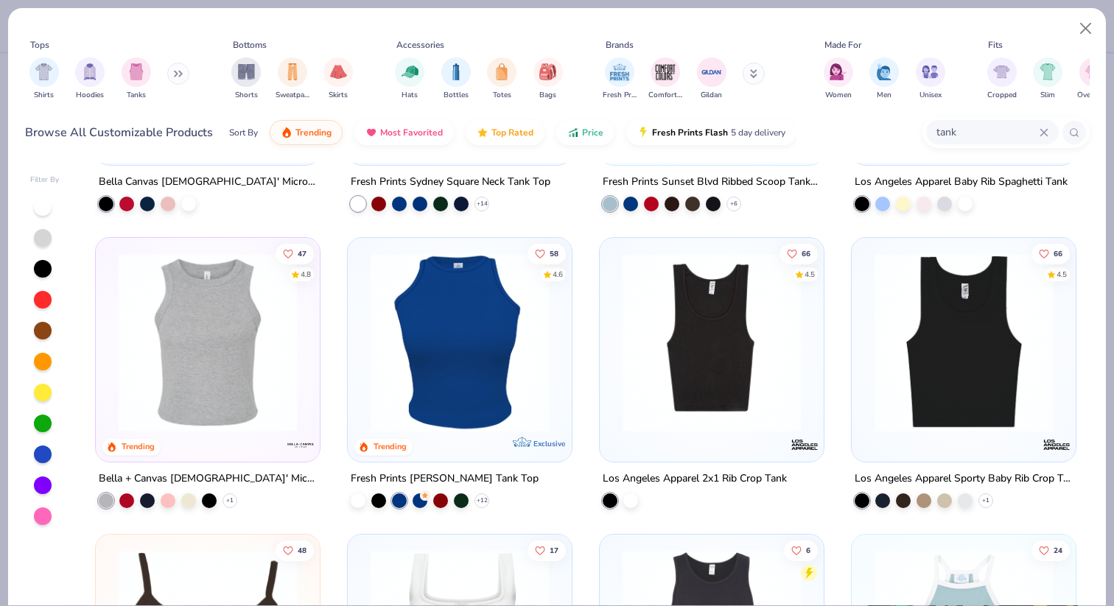
click at [457, 351] on img at bounding box center [459, 343] width 194 height 180
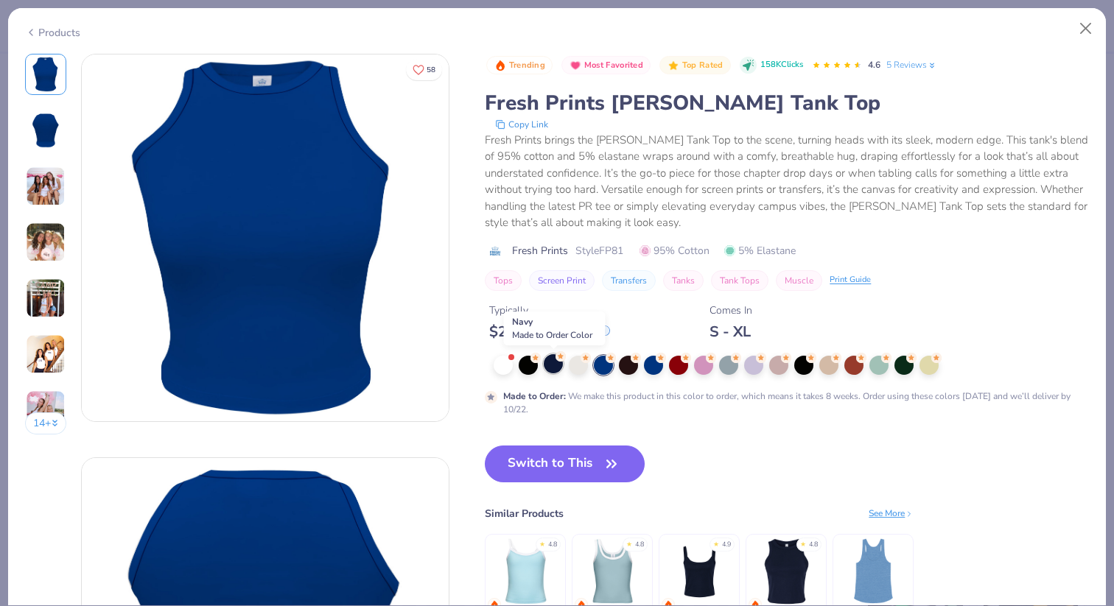
click at [552, 369] on div at bounding box center [553, 363] width 19 height 19
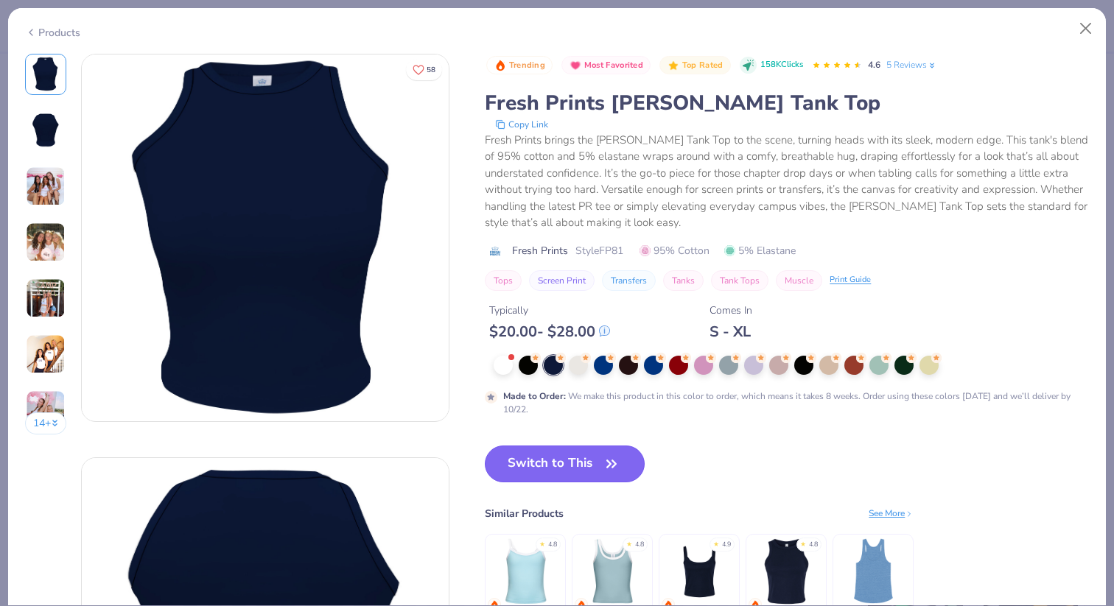
click at [569, 452] on button "Switch to This" at bounding box center [565, 464] width 160 height 37
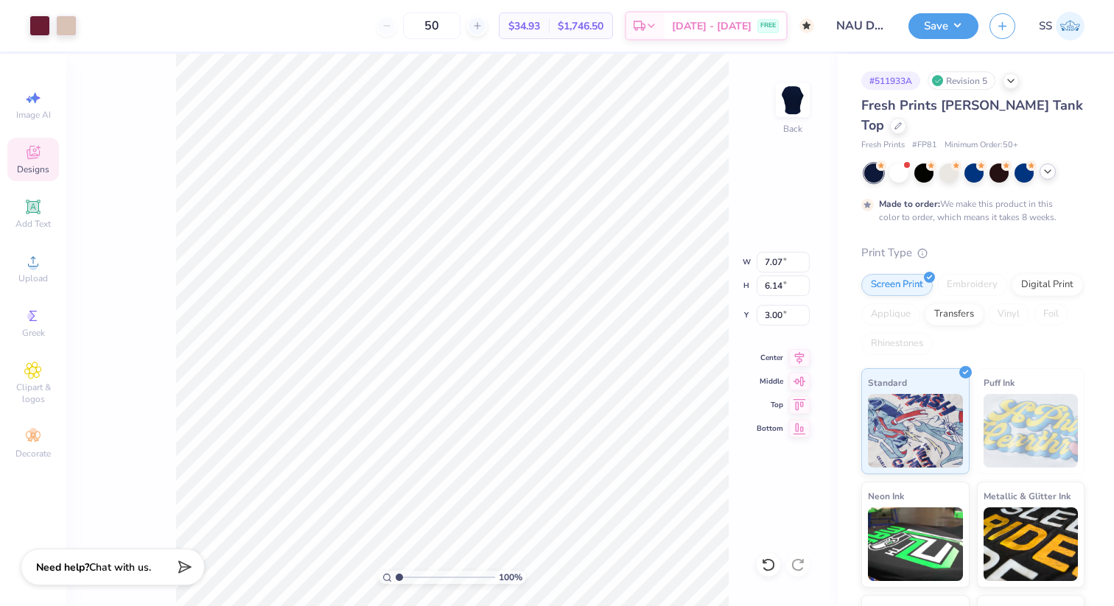
type input "4.73"
click at [902, 121] on icon at bounding box center [897, 124] width 7 height 7
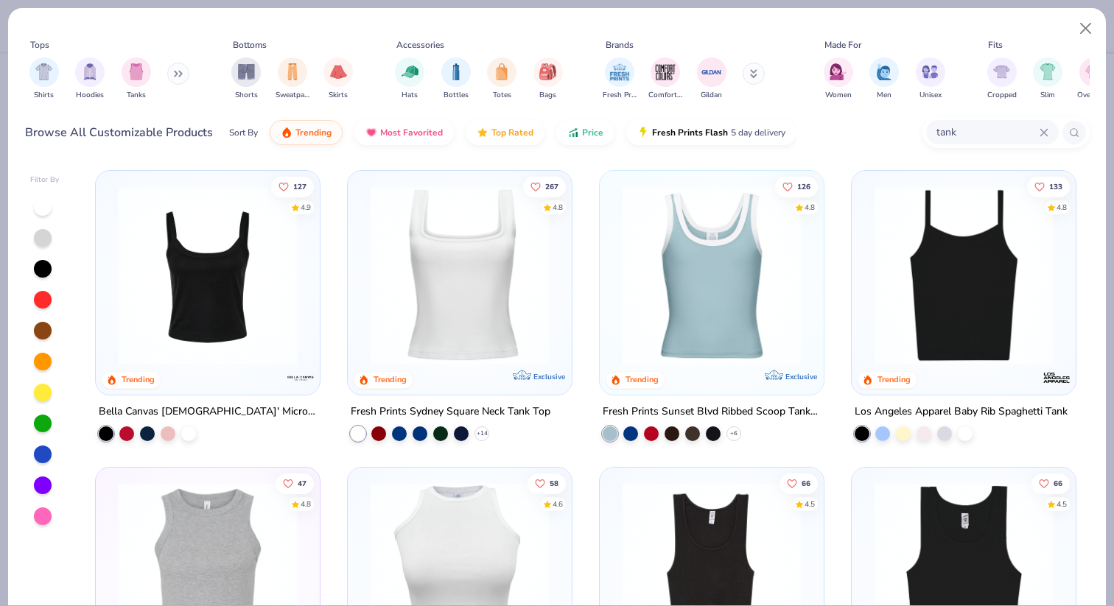
click at [726, 327] on img at bounding box center [711, 276] width 194 height 180
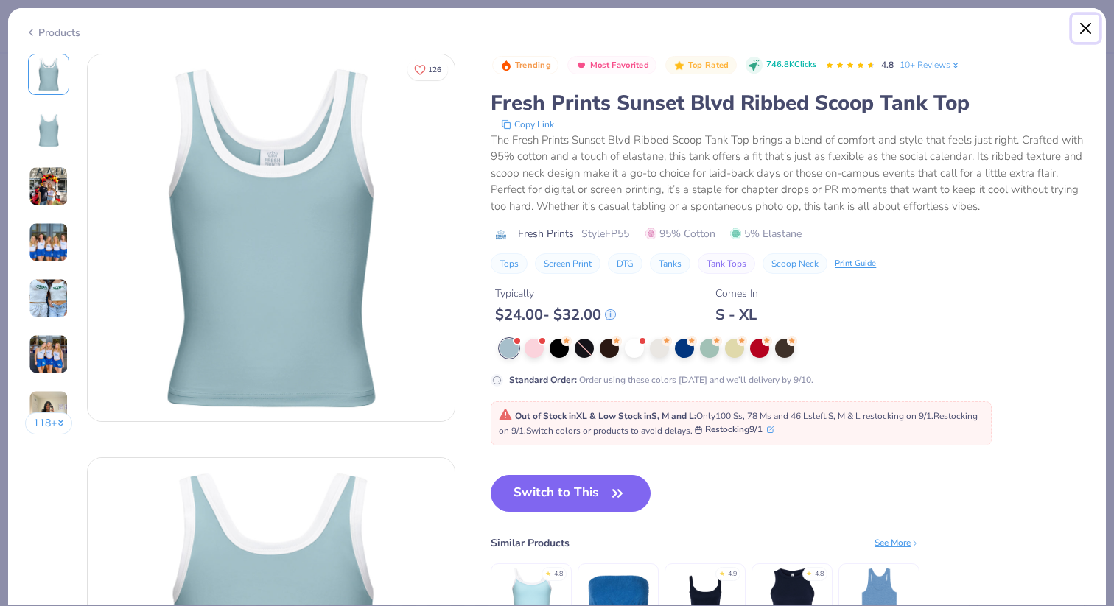
click at [1081, 27] on button "Close" at bounding box center [1086, 29] width 28 height 28
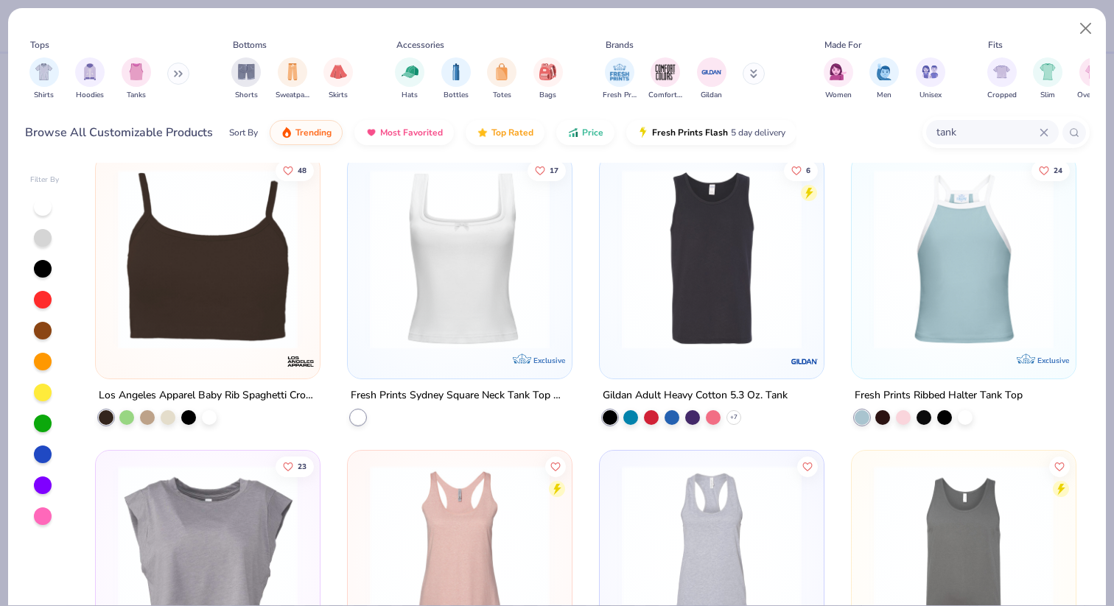
scroll to position [614, 0]
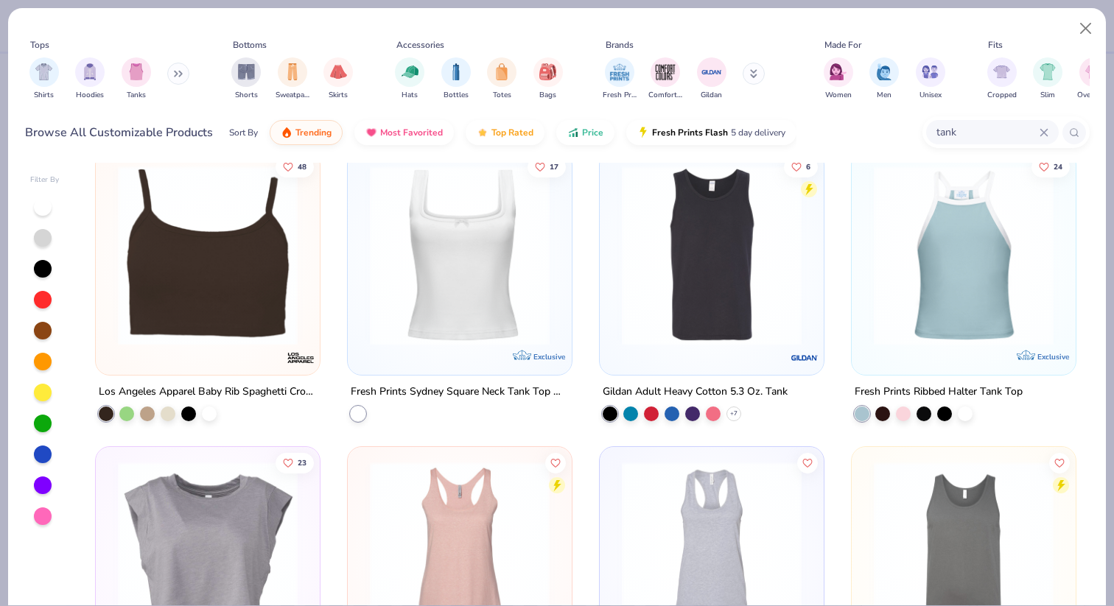
click at [935, 341] on img at bounding box center [963, 255] width 194 height 180
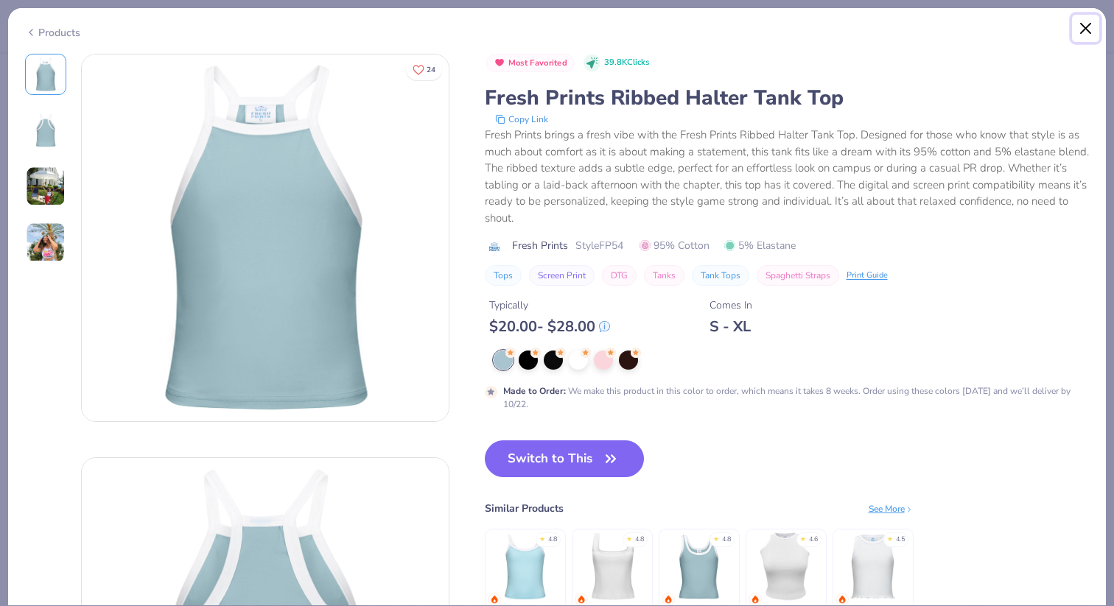
click at [1082, 35] on button "Close" at bounding box center [1086, 29] width 28 height 28
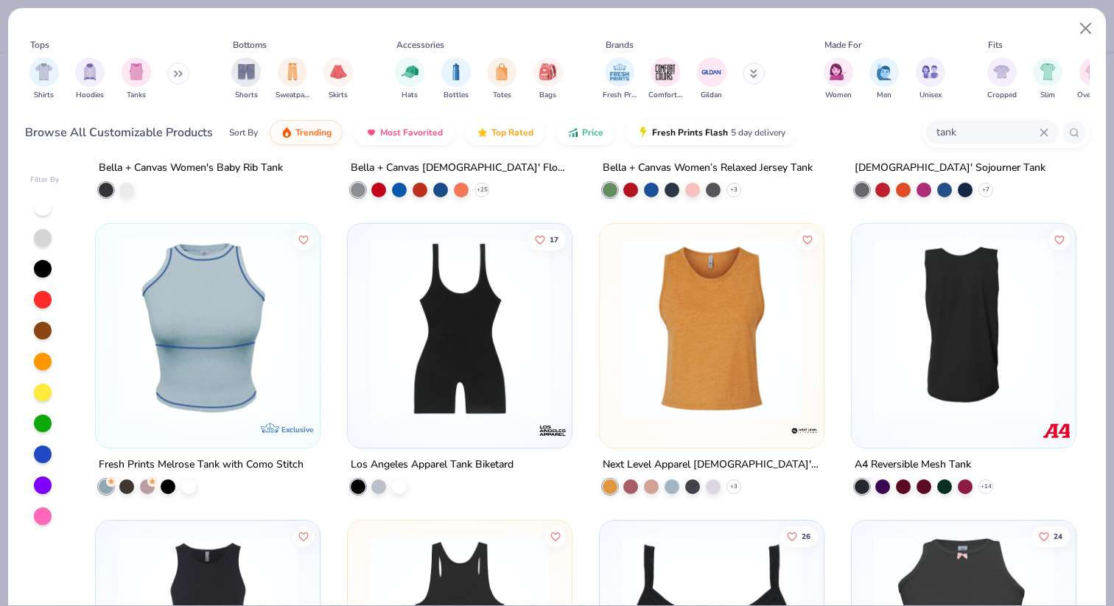
scroll to position [2322, 0]
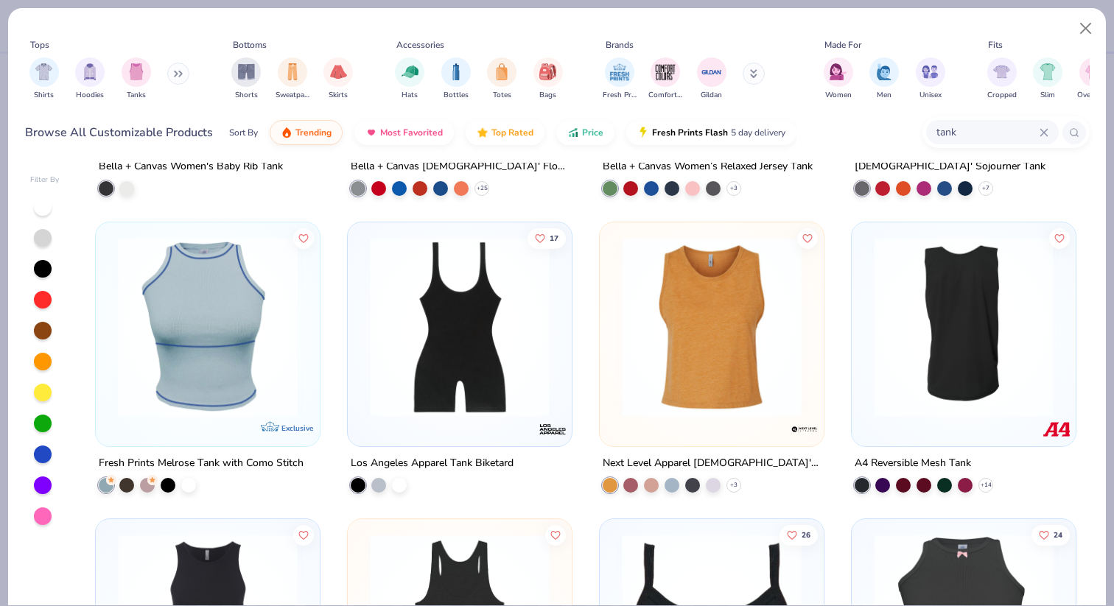
click at [169, 428] on div at bounding box center [207, 331] width 209 height 202
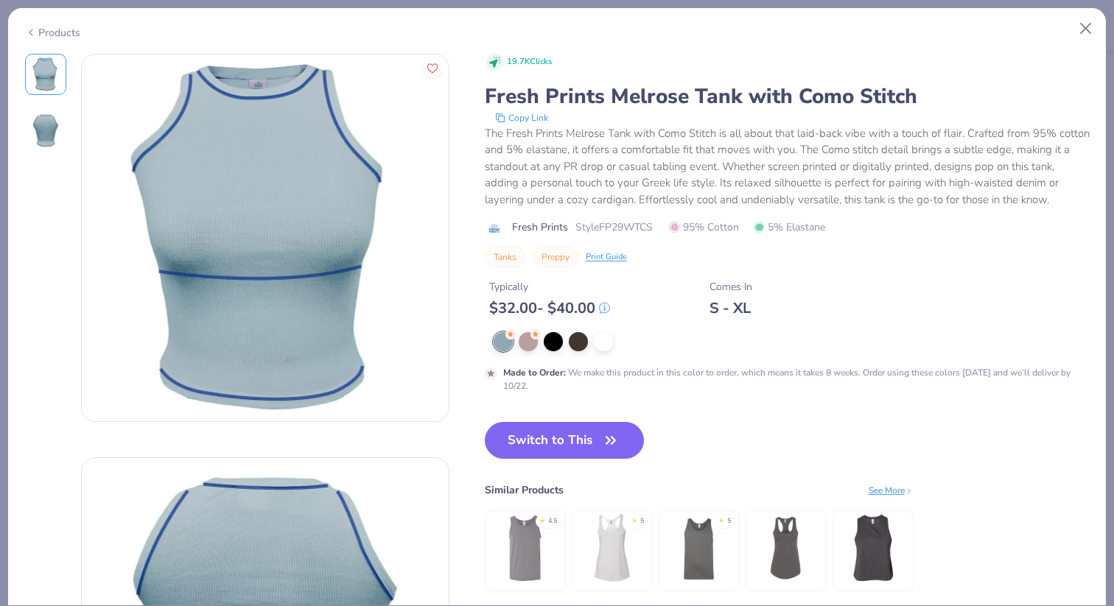
click at [1069, 29] on div "Products" at bounding box center [557, 27] width 1098 height 38
click at [1087, 29] on button "Close" at bounding box center [1086, 29] width 28 height 28
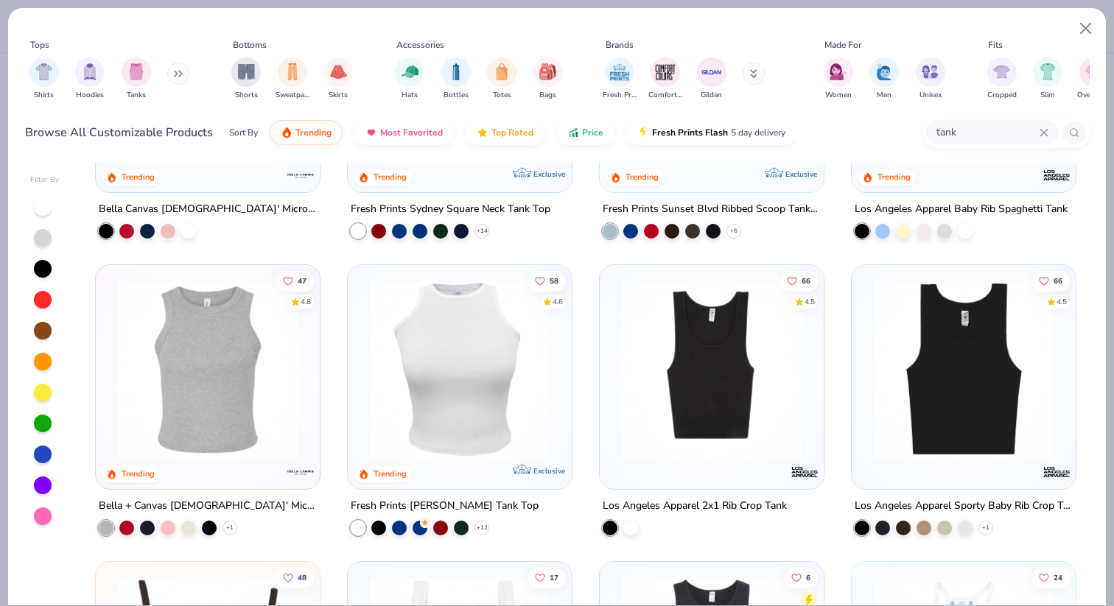
scroll to position [213, 0]
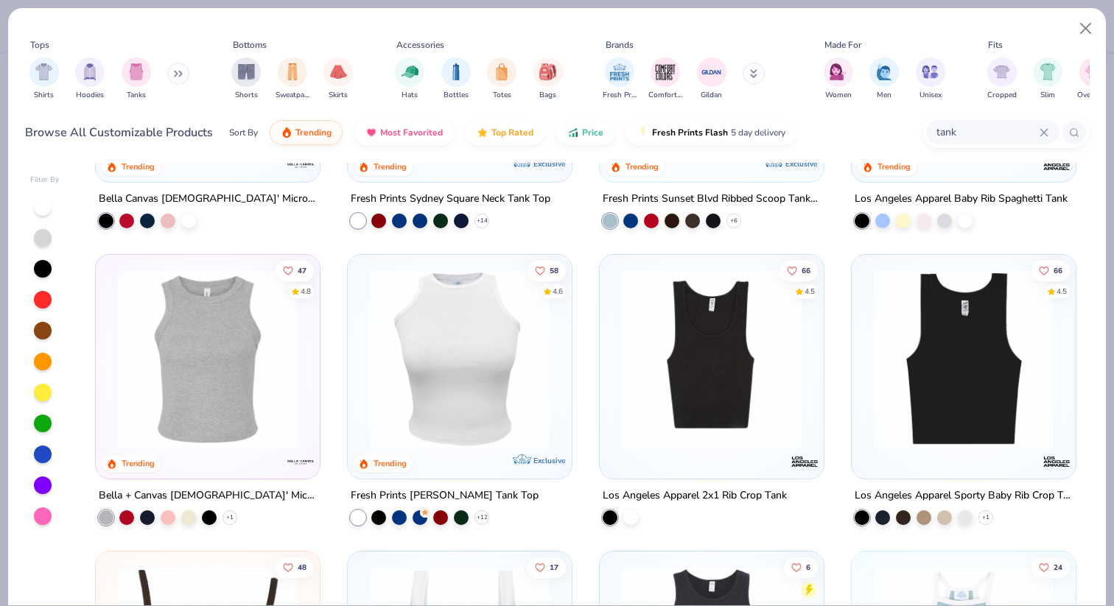
click at [46, 453] on div at bounding box center [43, 455] width 18 height 18
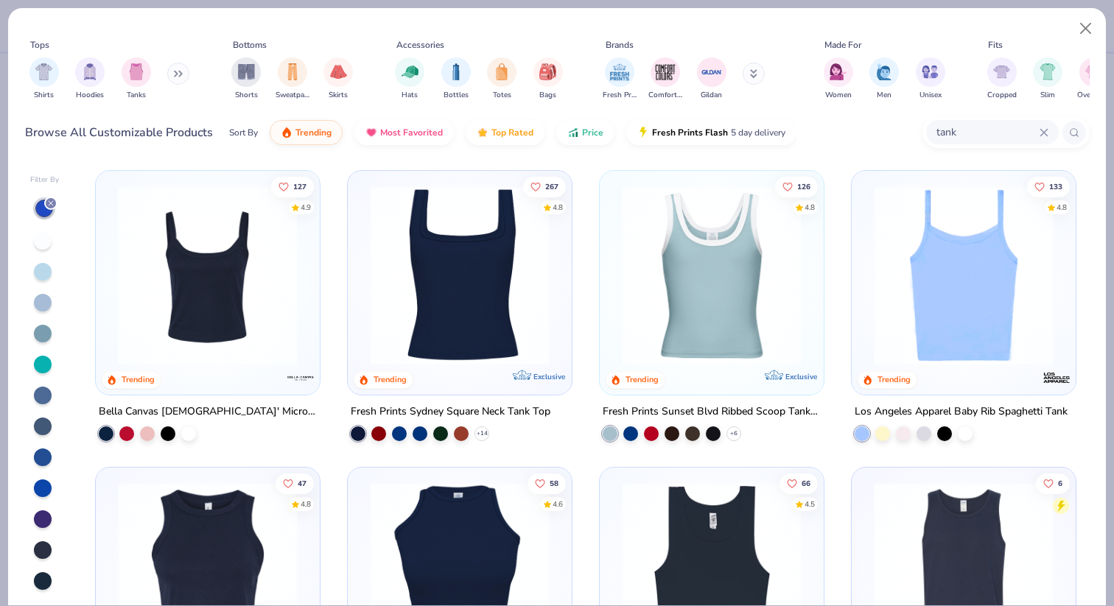
click at [195, 297] on div at bounding box center [13, 276] width 583 height 180
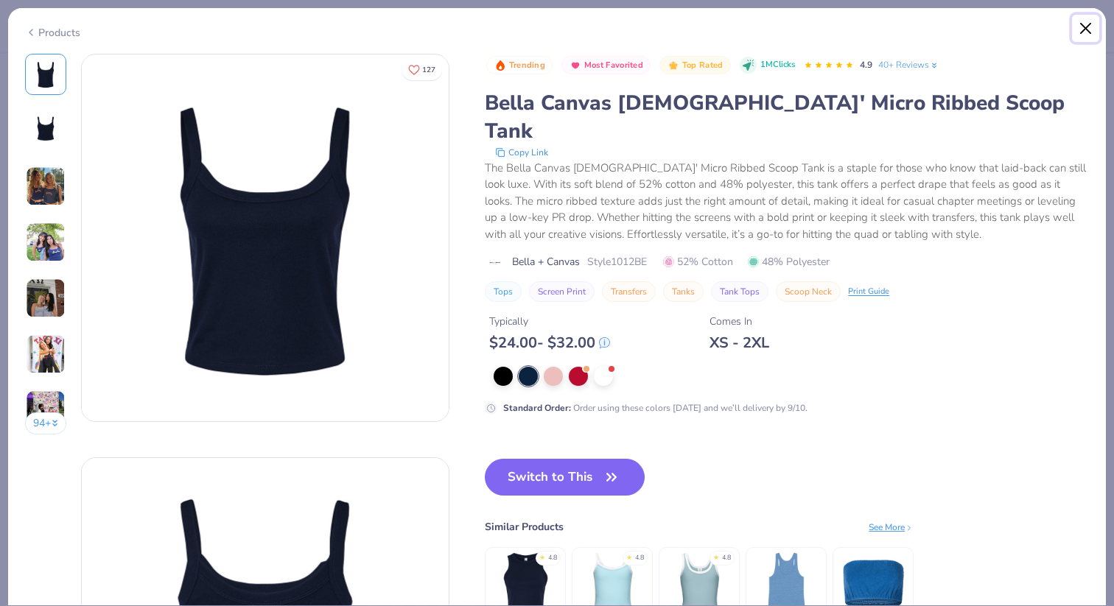
click at [1085, 28] on button "Close" at bounding box center [1086, 29] width 28 height 28
